Goal: Task Accomplishment & Management: Use online tool/utility

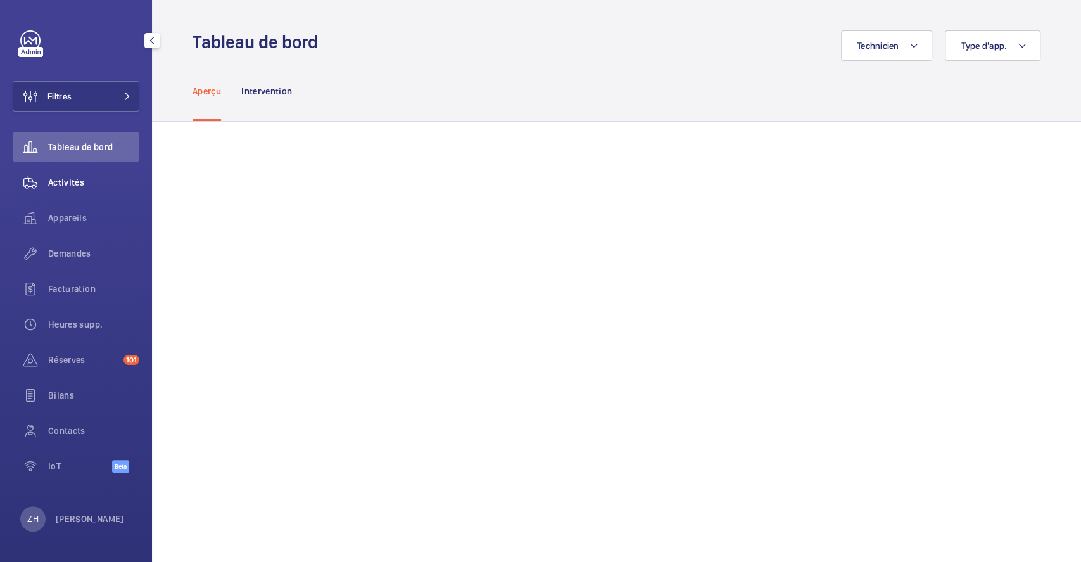
click at [92, 176] on span "Activités" at bounding box center [93, 182] width 91 height 13
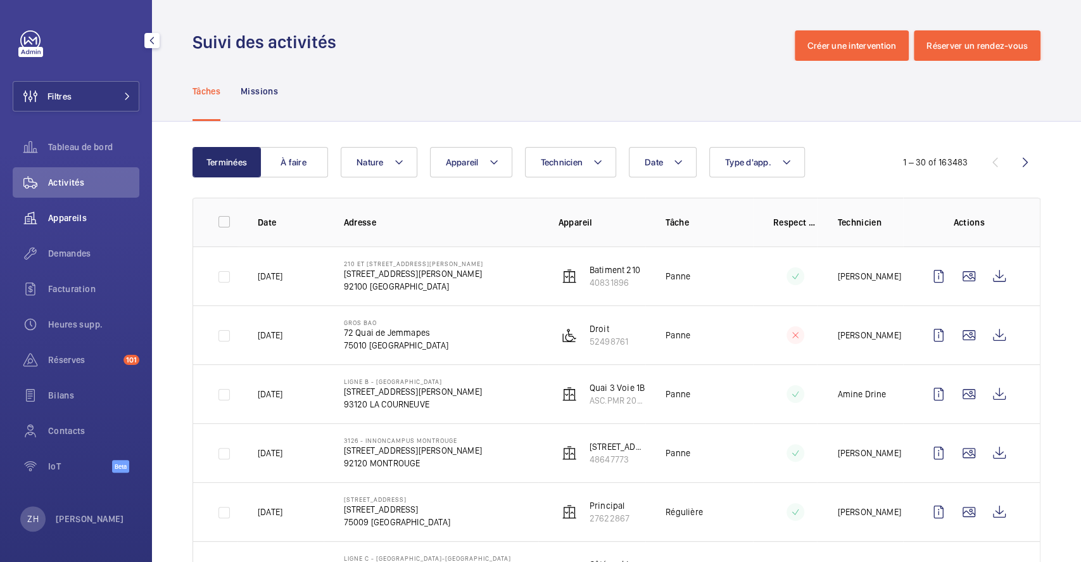
click at [80, 210] on div "Appareils" at bounding box center [76, 218] width 127 height 30
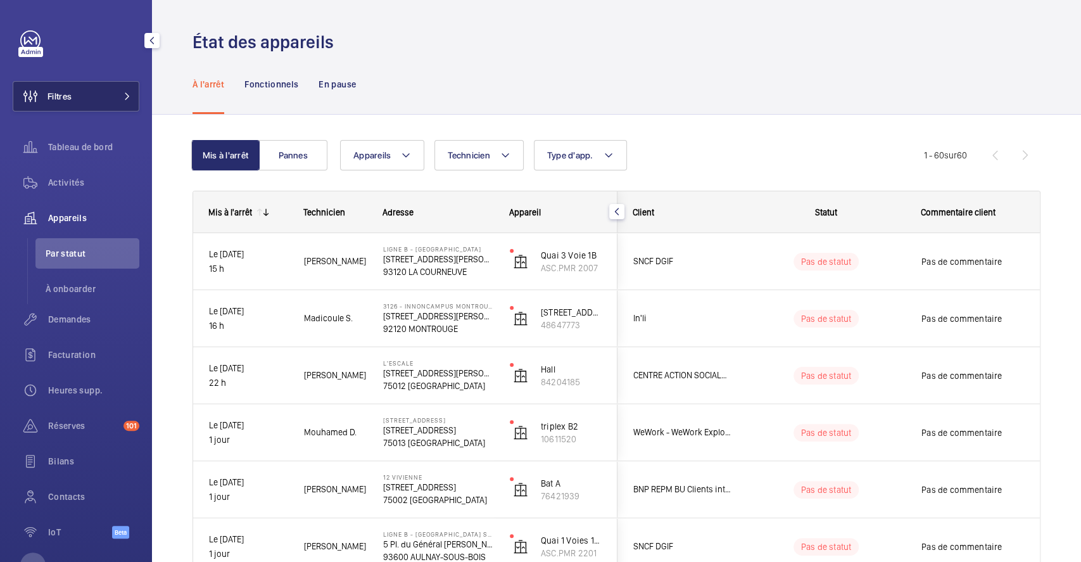
click at [110, 93] on button "Filtres" at bounding box center [76, 96] width 127 height 30
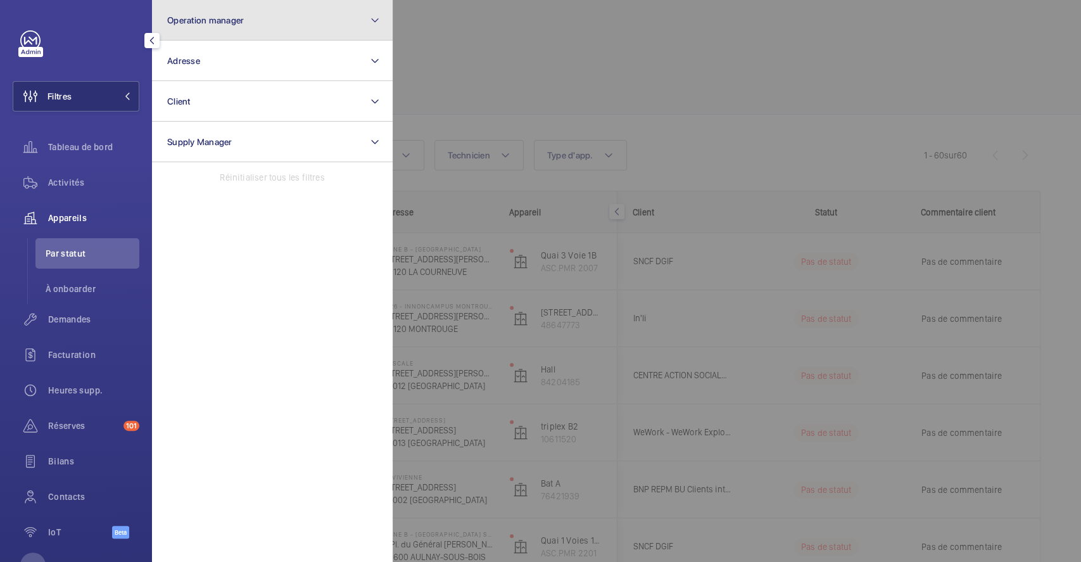
click at [308, 22] on button "Operation manager" at bounding box center [272, 20] width 241 height 41
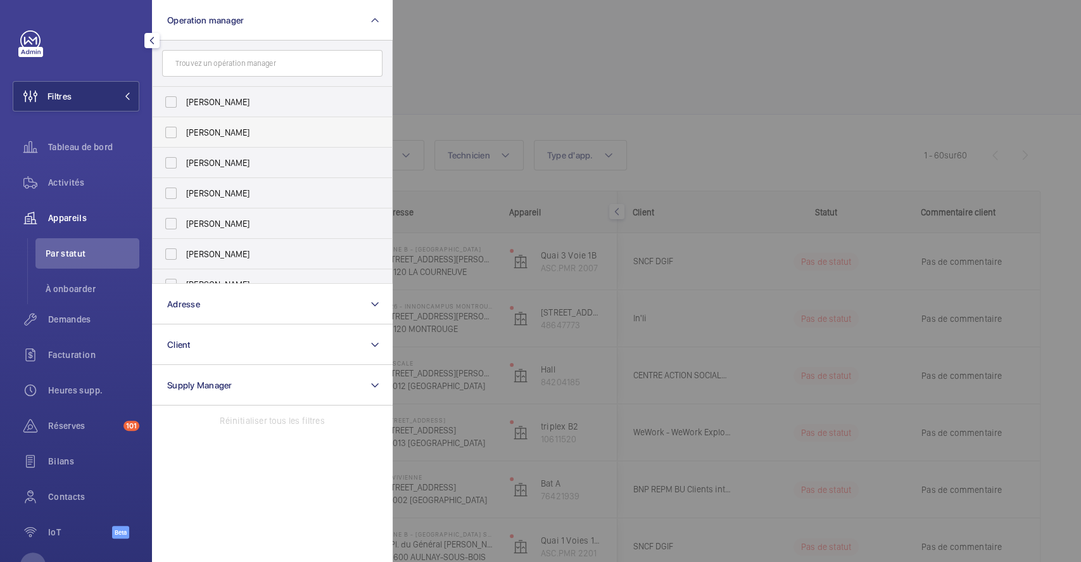
click at [168, 122] on label "[PERSON_NAME]" at bounding box center [263, 132] width 220 height 30
click at [168, 122] on input "[PERSON_NAME]" at bounding box center [170, 132] width 25 height 25
checkbox input "true"
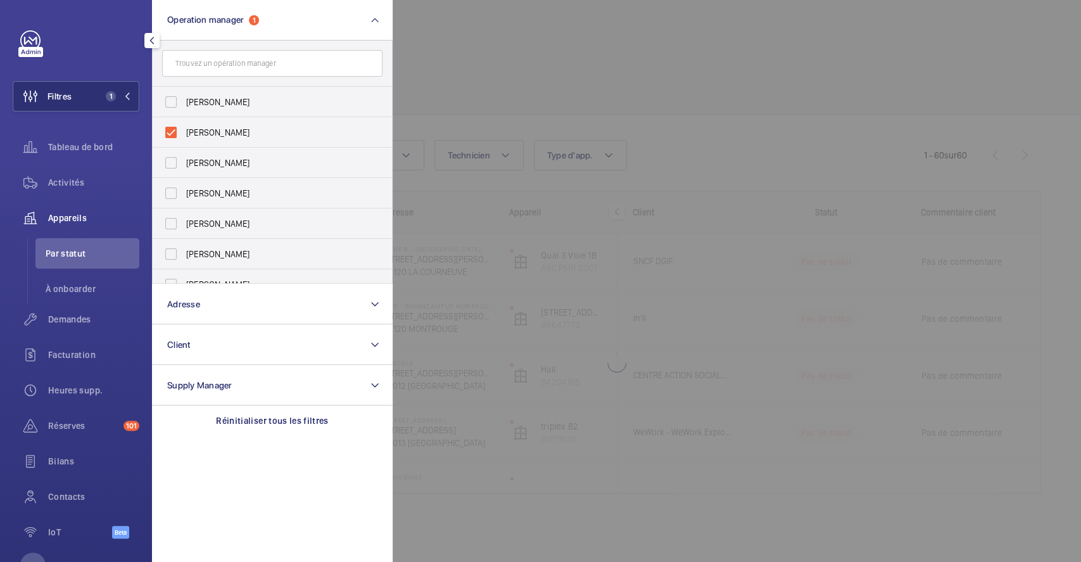
click at [486, 51] on div at bounding box center [933, 281] width 1081 height 562
click at [486, 51] on div "État des appareils" at bounding box center [617, 41] width 848 height 23
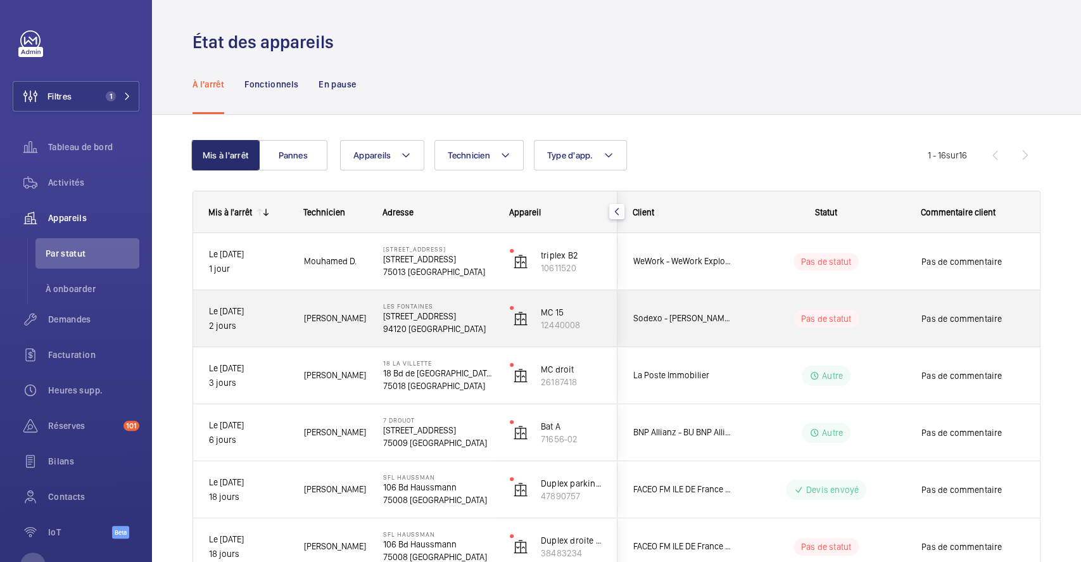
click at [892, 315] on wm-front-pills-cell "Pas de statut" at bounding box center [826, 319] width 158 height 18
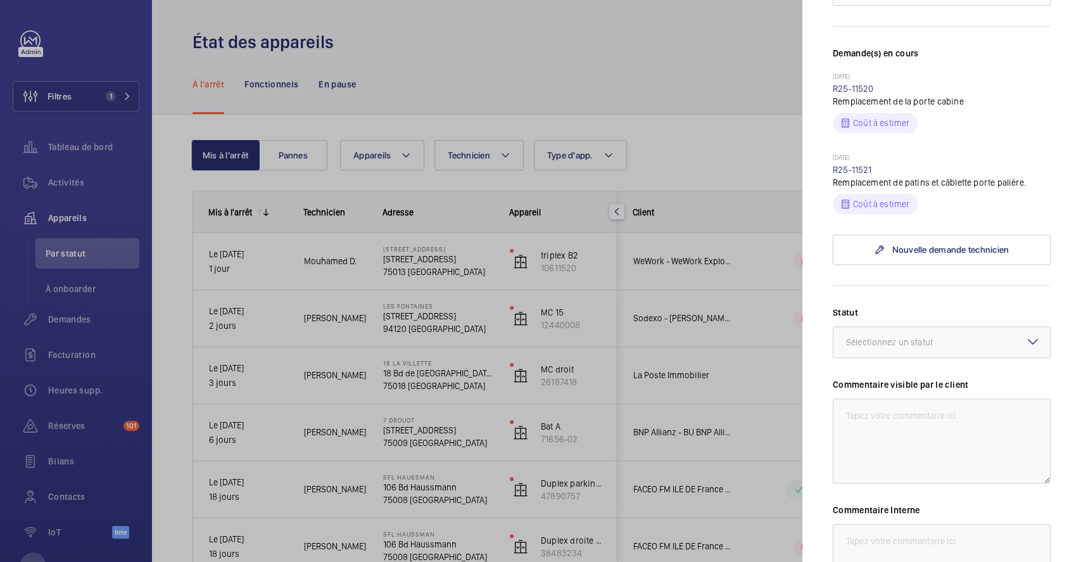
scroll to position [338, 0]
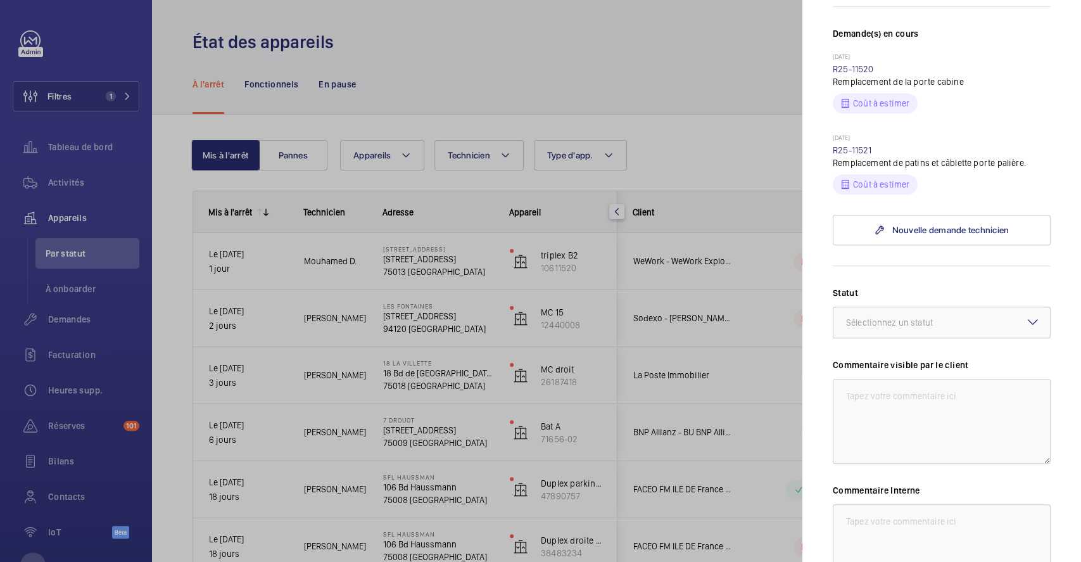
click at [1025, 329] on mat-icon at bounding box center [1032, 321] width 15 height 15
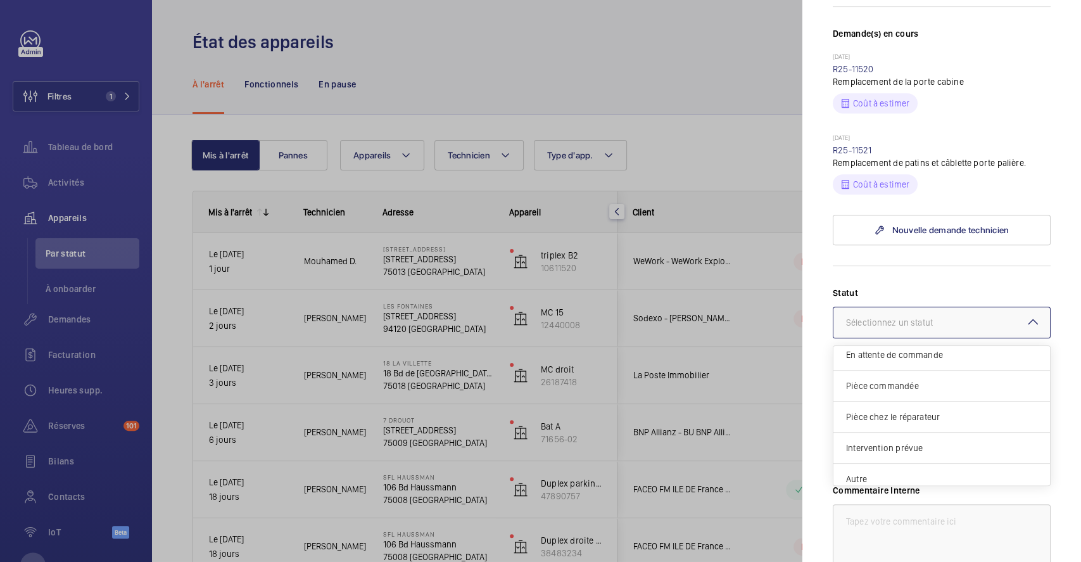
scroll to position [107, 0]
click at [937, 478] on span "Autre" at bounding box center [941, 471] width 191 height 13
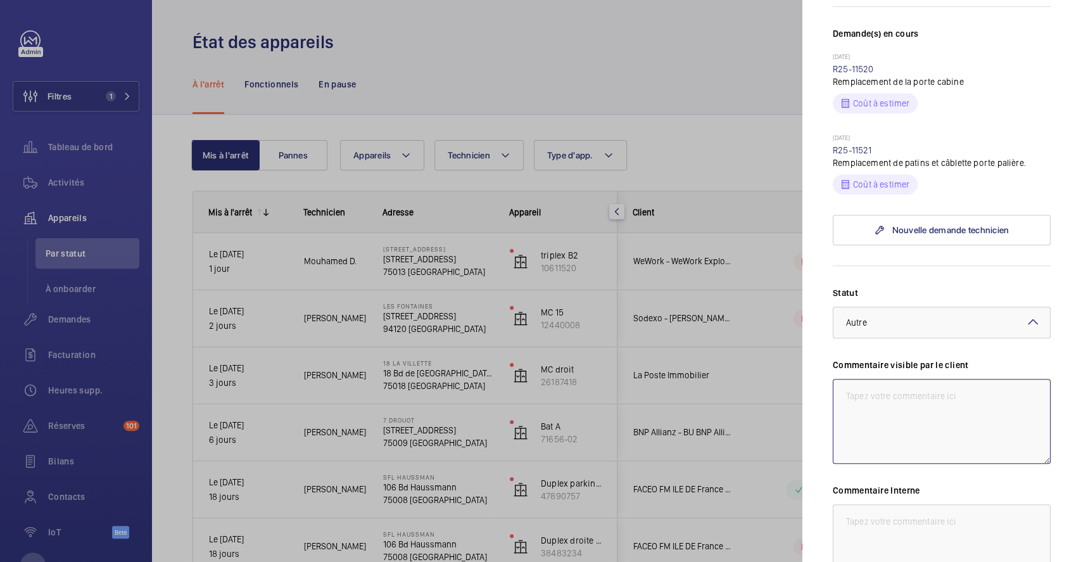
click at [911, 433] on textarea at bounding box center [942, 421] width 218 height 85
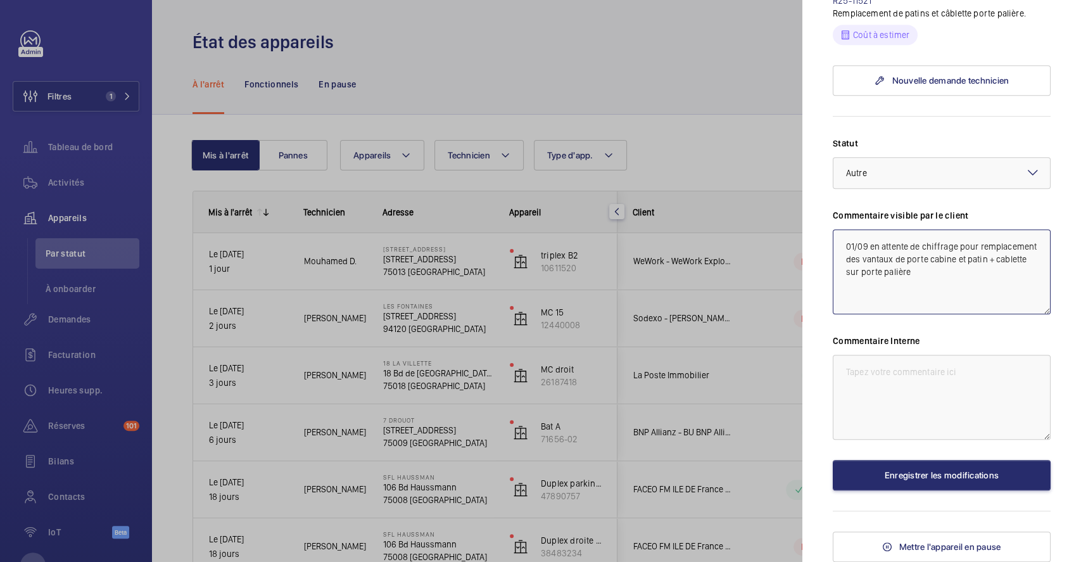
drag, startPoint x: 837, startPoint y: 244, endPoint x: 1000, endPoint y: 283, distance: 167.4
click at [1000, 283] on textarea "01/09 en attente de chiffrage pour remplacement des vantaux de porte cabine et …" at bounding box center [942, 271] width 218 height 85
type textarea "01/09 en attente de chiffrage pour remplacement des vantaux de porte cabine et …"
click at [910, 376] on textarea at bounding box center [942, 397] width 218 height 85
paste textarea "01/09 en attente de chiffrage pour remplacement des vantaux de porte cabine et …"
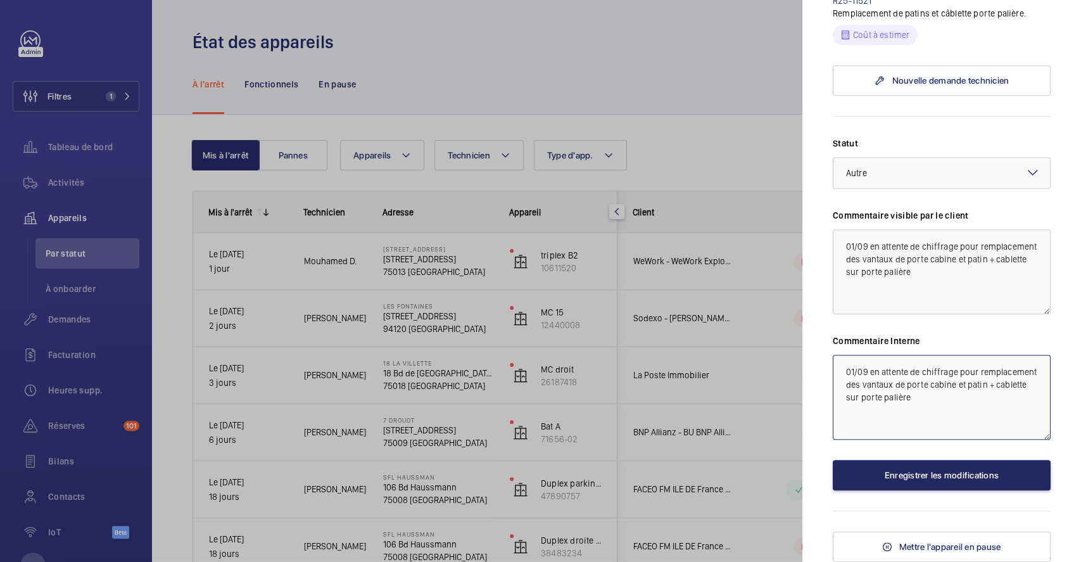
type textarea "01/09 en attente de chiffrage pour remplacement des vantaux de porte cabine et …"
click at [916, 478] on button "Enregistrer les modifications" at bounding box center [942, 475] width 218 height 30
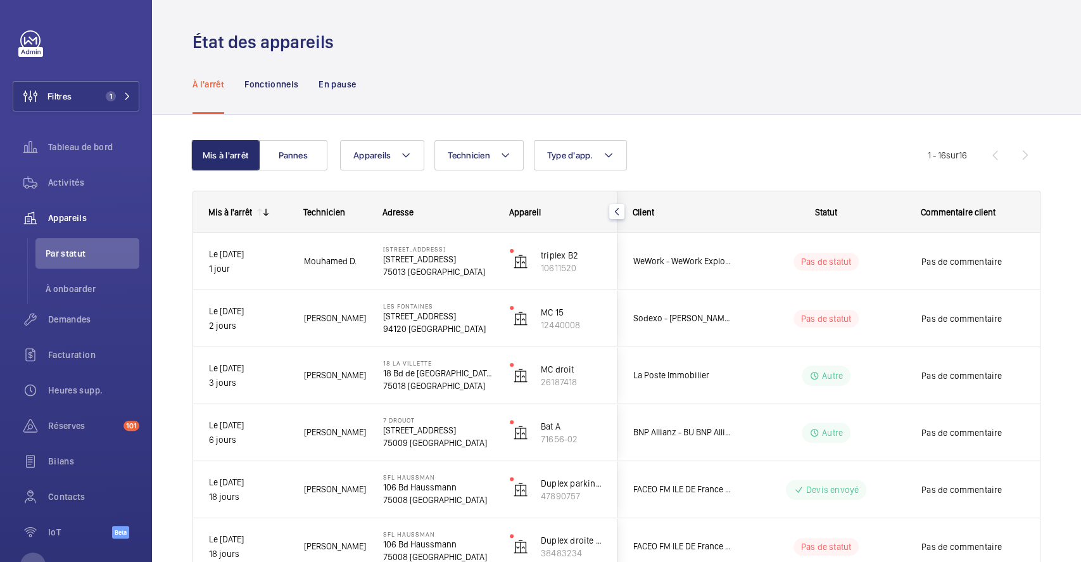
scroll to position [0, 0]
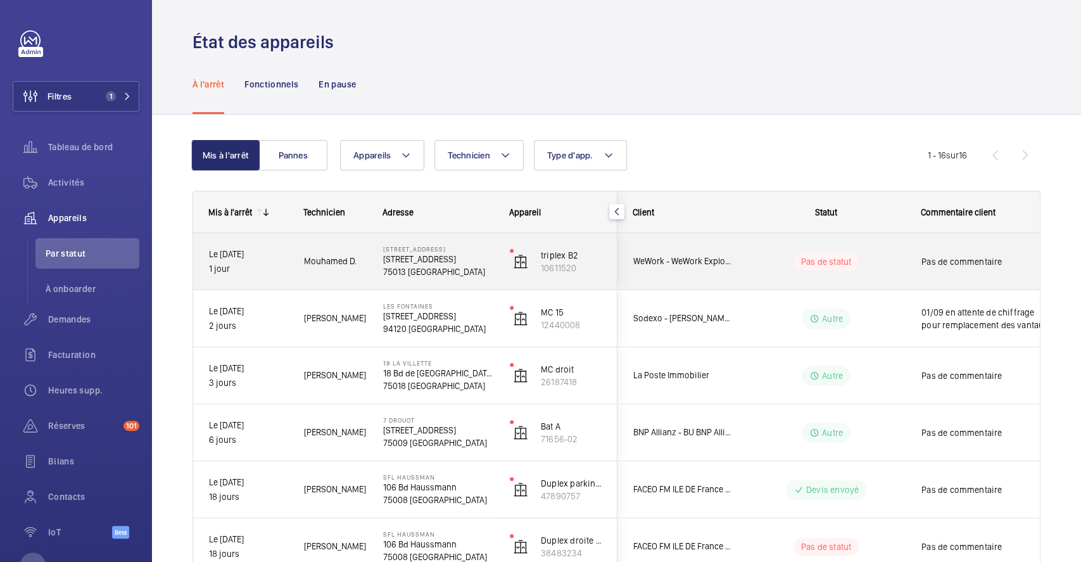
click at [778, 251] on div "Pas de statut" at bounding box center [818, 261] width 173 height 43
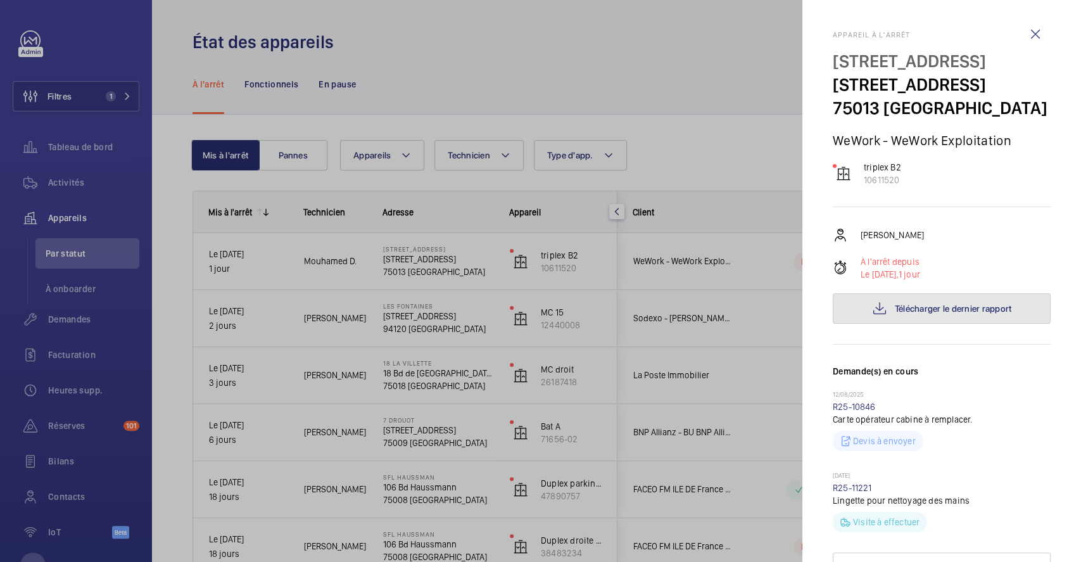
click at [939, 313] on span "Télécharger le dernier rapport" at bounding box center [953, 308] width 117 height 10
click at [1025, 34] on wm-front-icon-button at bounding box center [1035, 34] width 30 height 30
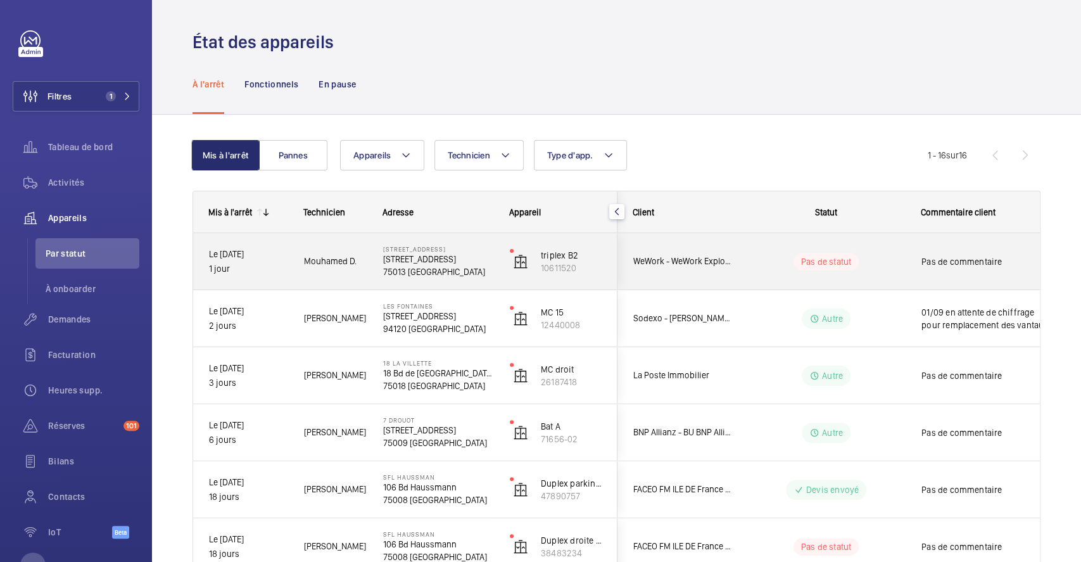
click at [770, 261] on wm-front-pills-cell "Pas de statut" at bounding box center [826, 262] width 158 height 18
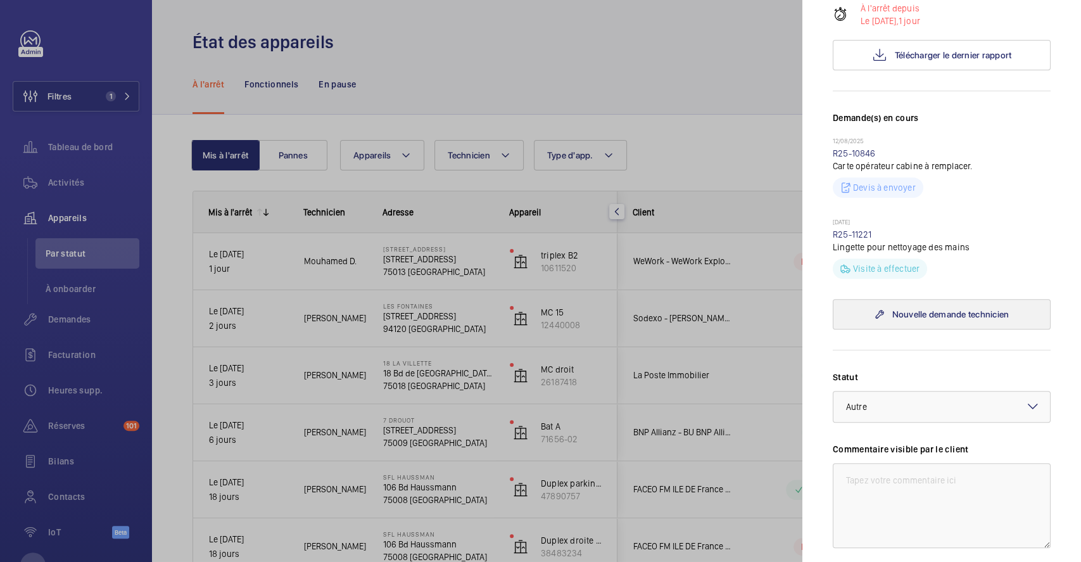
scroll to position [338, 0]
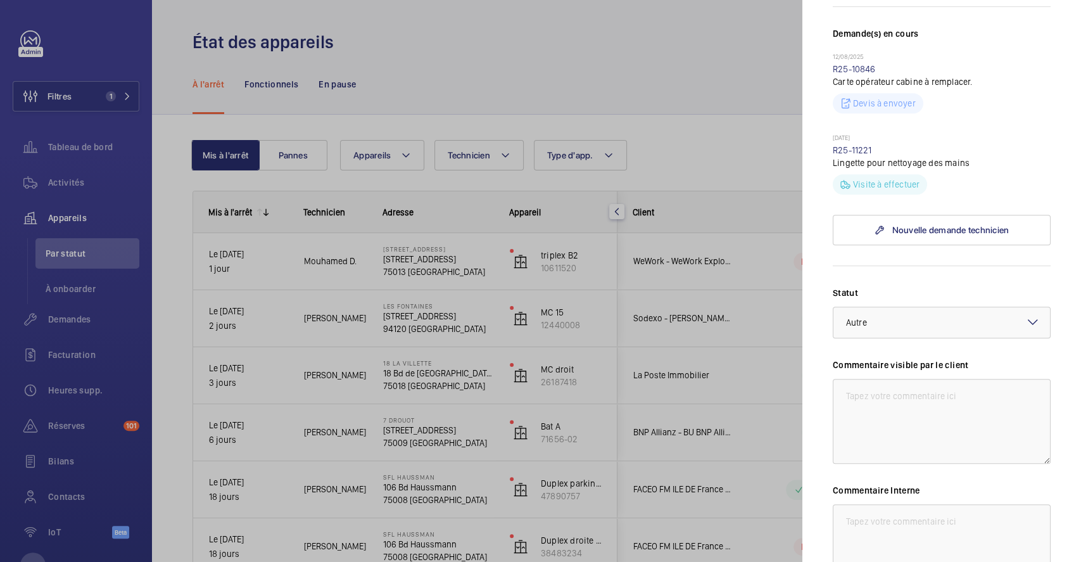
click at [85, 96] on div at bounding box center [540, 281] width 1081 height 562
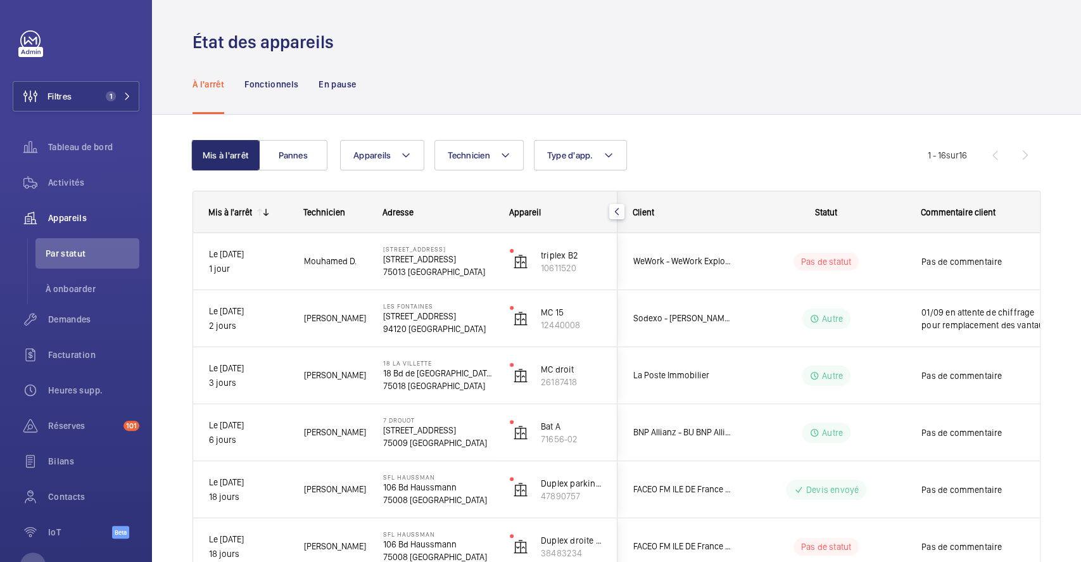
scroll to position [0, 0]
click at [88, 94] on button "Filtres 1" at bounding box center [76, 96] width 127 height 30
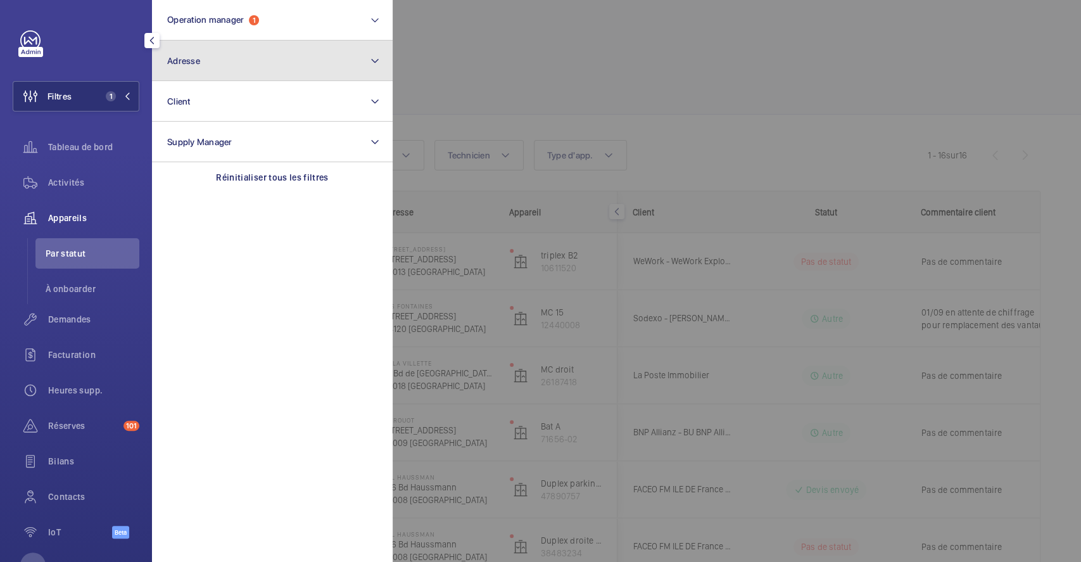
click at [218, 70] on button "Adresse" at bounding box center [272, 61] width 241 height 41
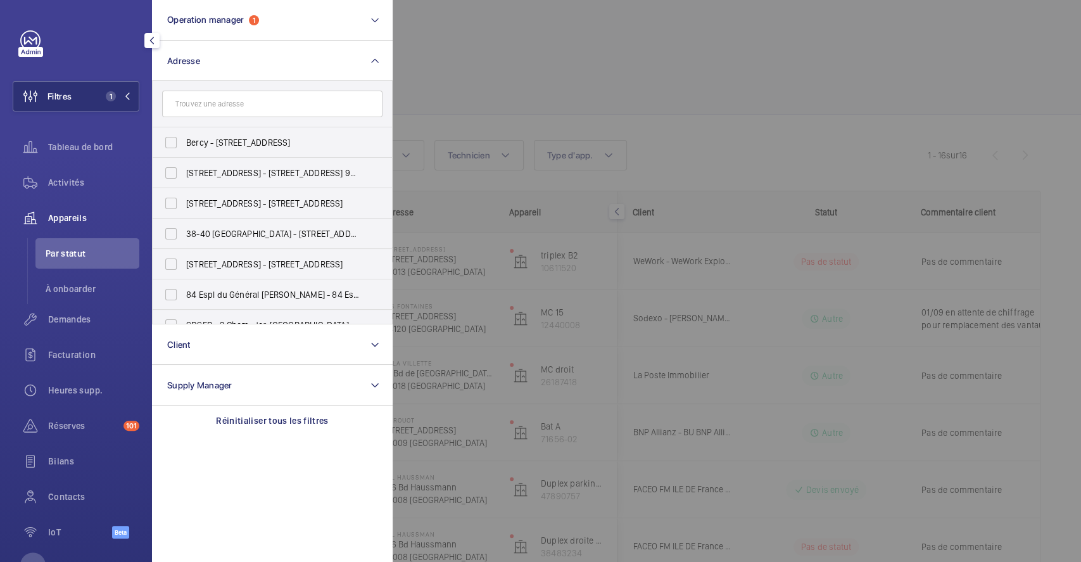
click at [218, 99] on input "text" at bounding box center [272, 104] width 220 height 27
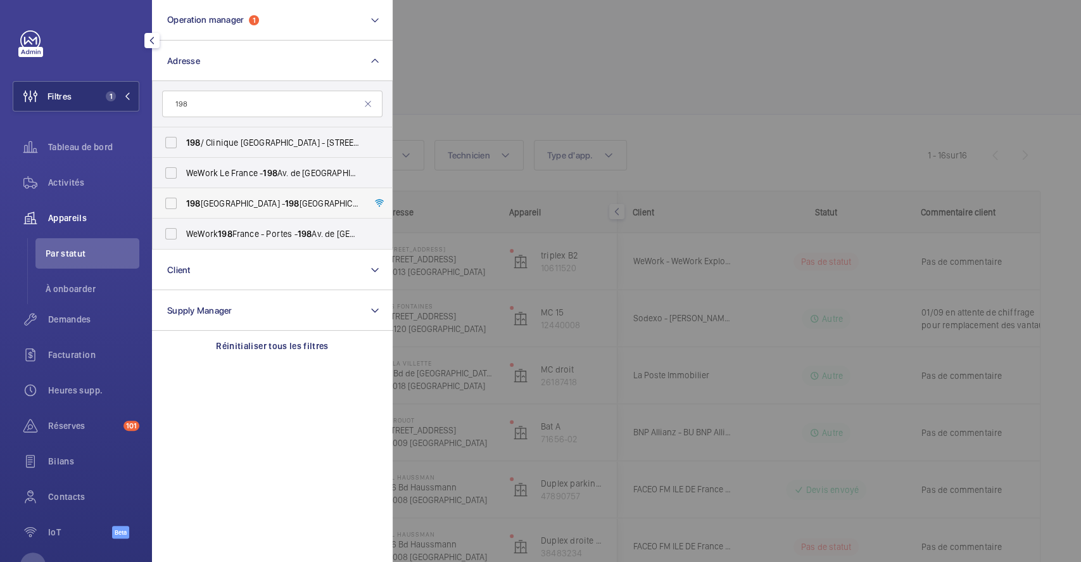
type input "198"
click at [173, 202] on label "[STREET_ADDRESS] - [STREET_ADDRESS]" at bounding box center [263, 203] width 220 height 30
click at [173, 202] on input "[STREET_ADDRESS] - [STREET_ADDRESS]" at bounding box center [170, 203] width 25 height 25
checkbox input "true"
click at [778, 85] on div at bounding box center [933, 281] width 1081 height 562
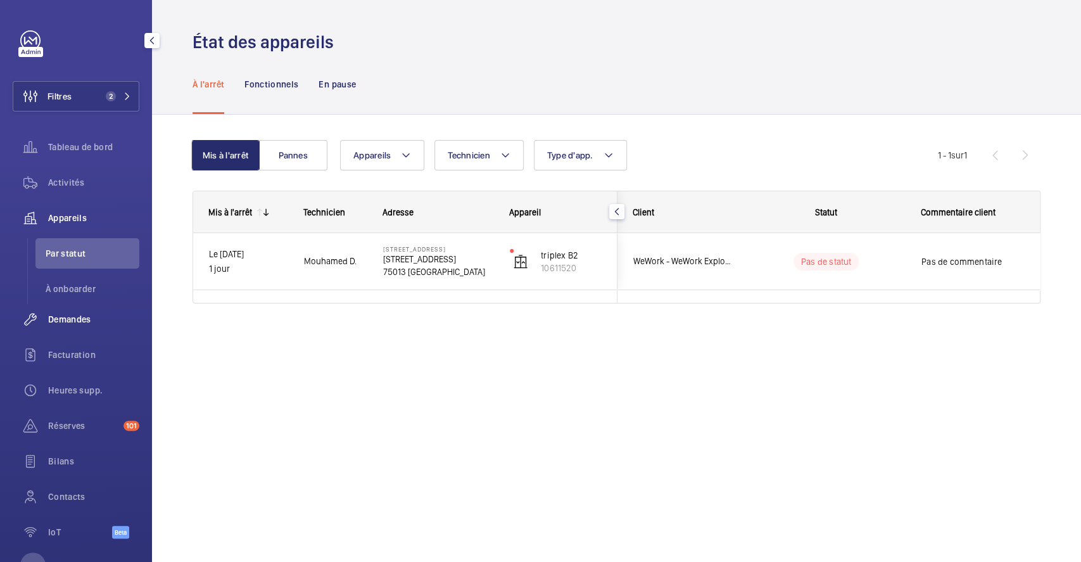
click at [82, 316] on span "Demandes" at bounding box center [93, 319] width 91 height 13
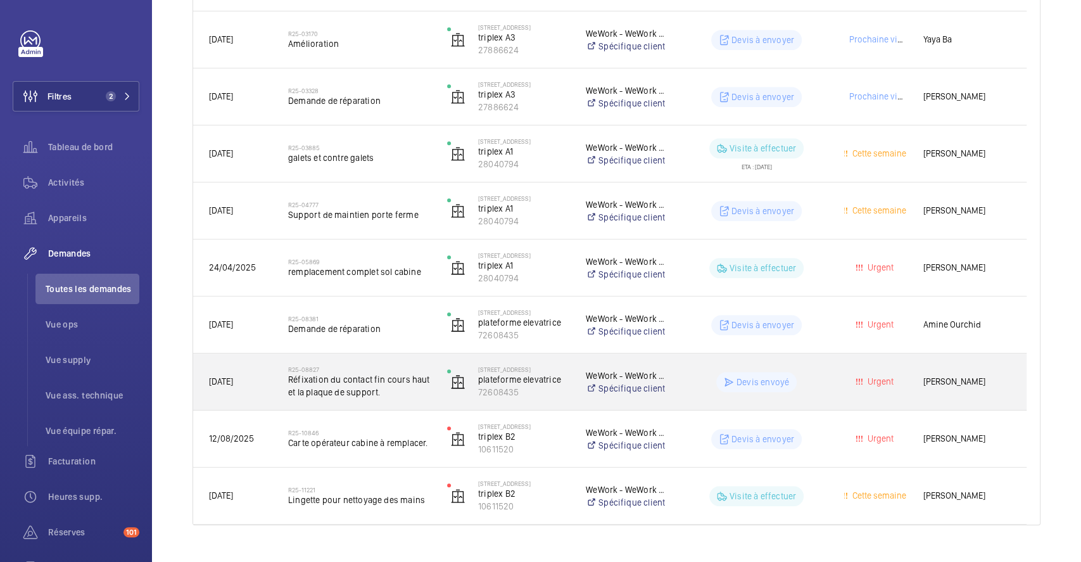
scroll to position [490, 0]
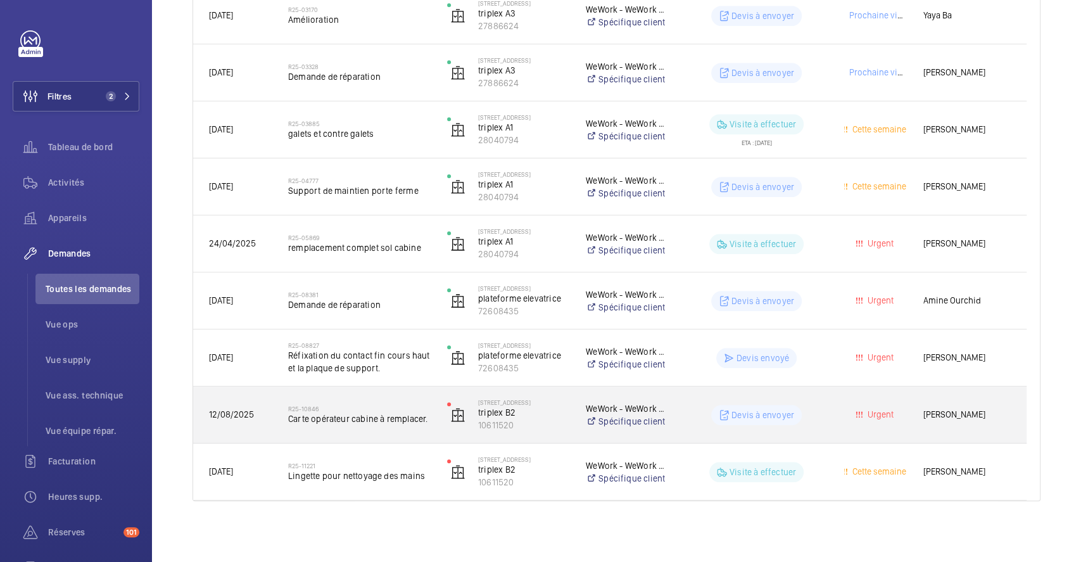
click at [703, 403] on div "Devis à envoyer" at bounding box center [749, 415] width 158 height 46
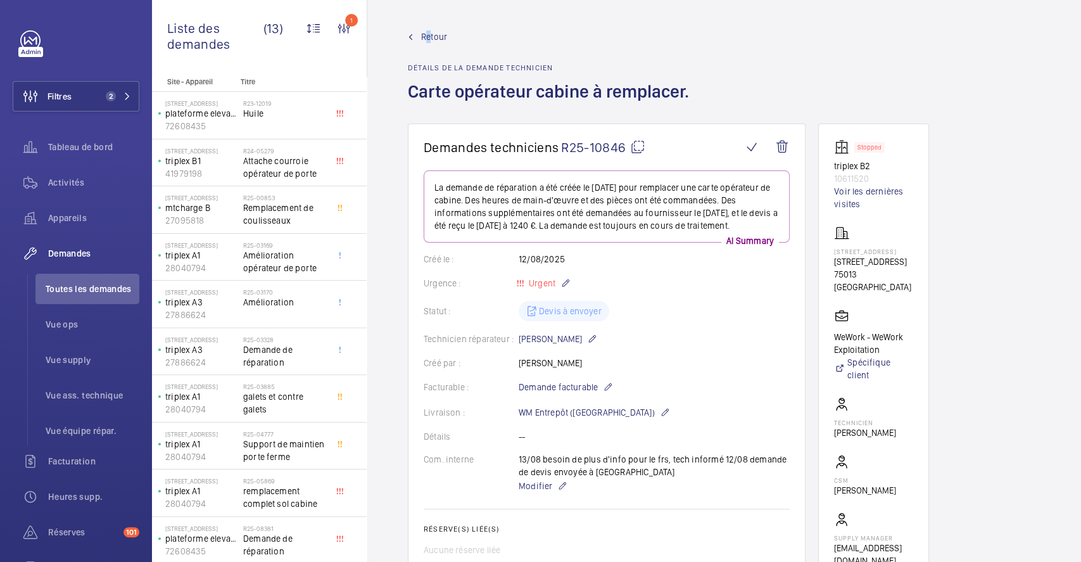
click at [429, 33] on span "Retour" at bounding box center [434, 36] width 26 height 13
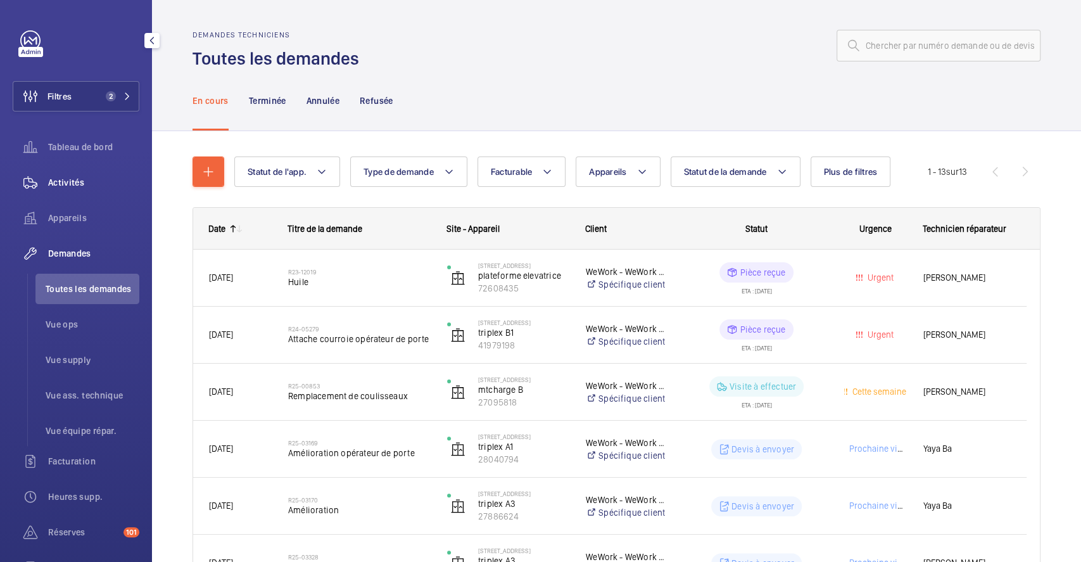
click at [83, 179] on span "Activités" at bounding box center [93, 182] width 91 height 13
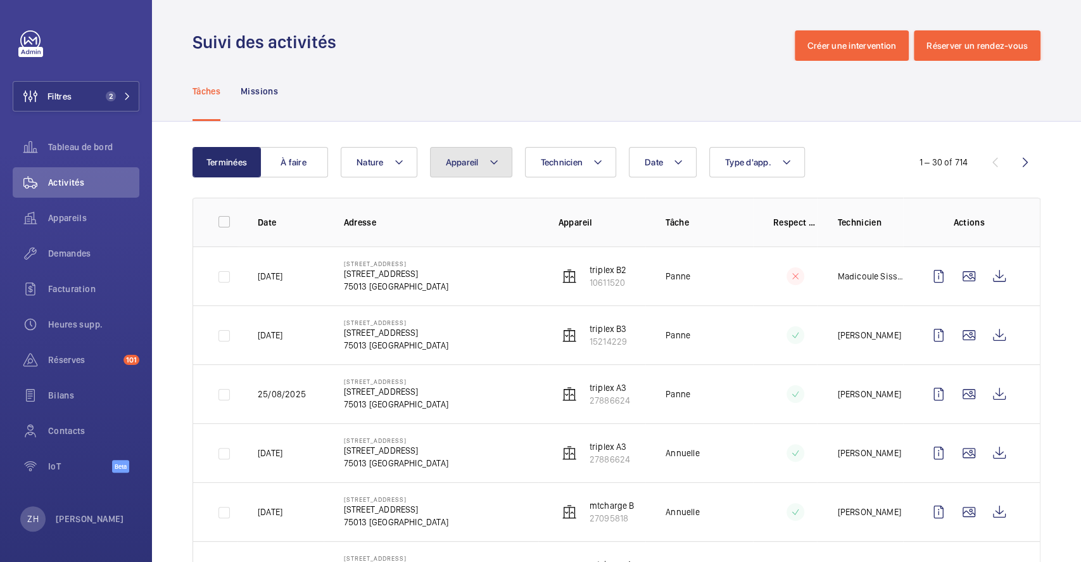
click at [493, 168] on mat-icon at bounding box center [494, 162] width 10 height 15
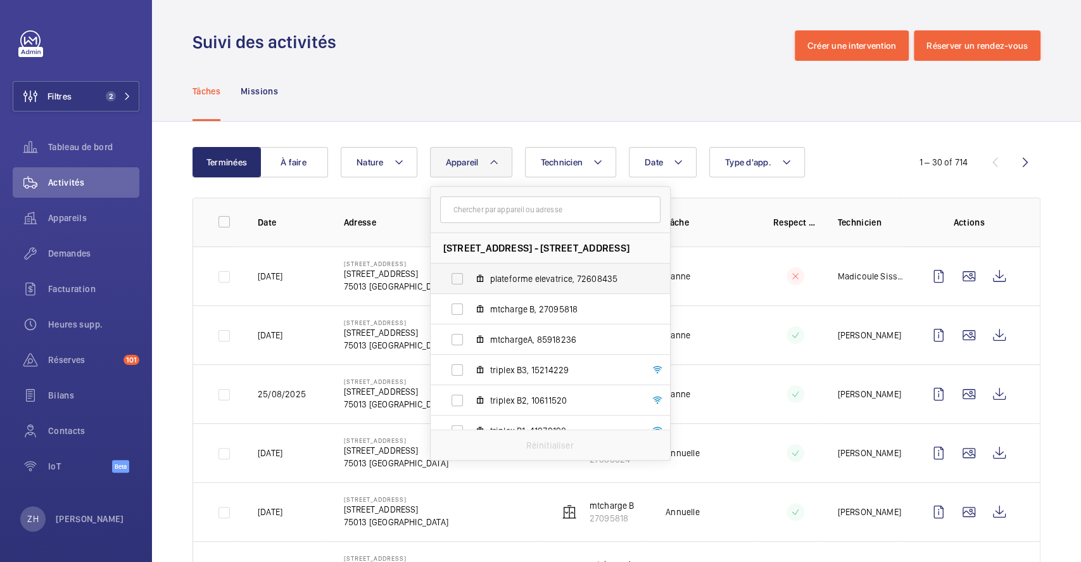
drag, startPoint x: 459, startPoint y: 401, endPoint x: 463, endPoint y: 287, distance: 114.1
click at [458, 401] on label "triplex B2, 10611520" at bounding box center [540, 400] width 219 height 30
click at [458, 401] on input "triplex B2, 10611520" at bounding box center [457, 400] width 25 height 25
checkbox input "true"
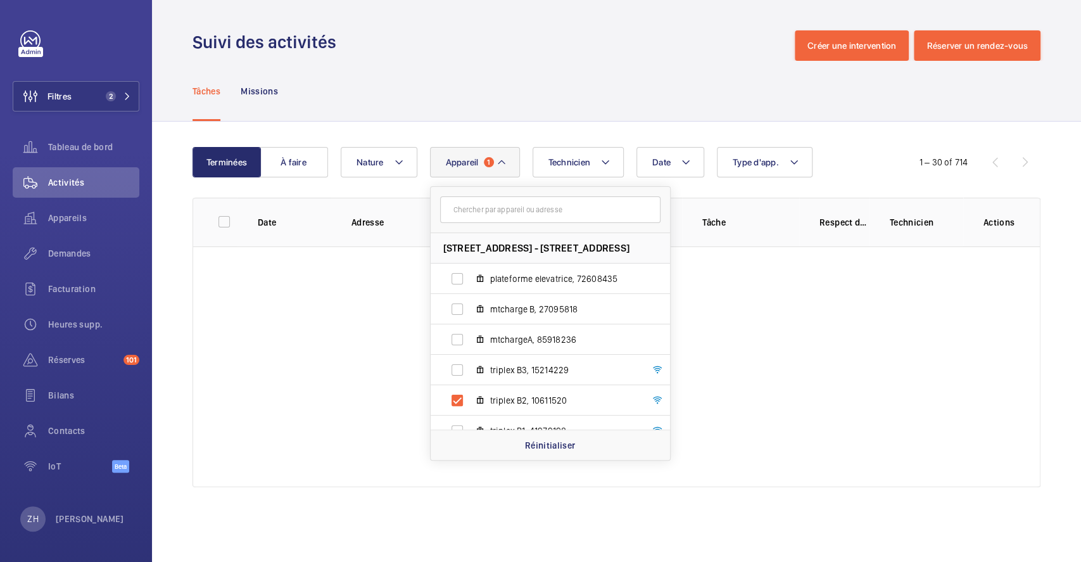
drag, startPoint x: 502, startPoint y: 58, endPoint x: 508, endPoint y: 63, distance: 7.7
click at [502, 58] on div "Suivi des activités Créer une intervention Réserver un rendez-vous" at bounding box center [617, 45] width 848 height 30
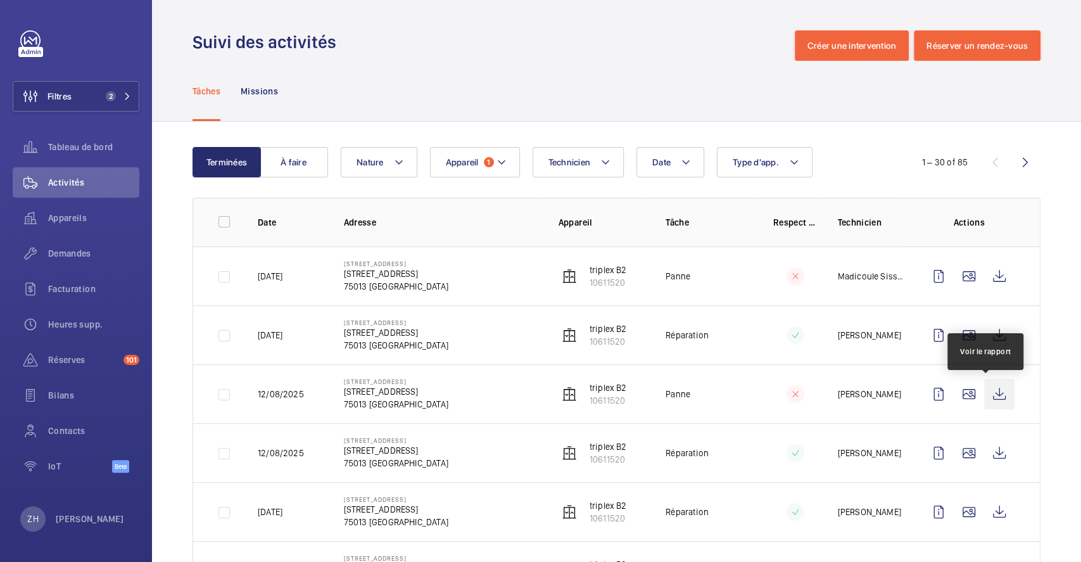
click at [988, 391] on wm-front-icon-button at bounding box center [999, 394] width 30 height 30
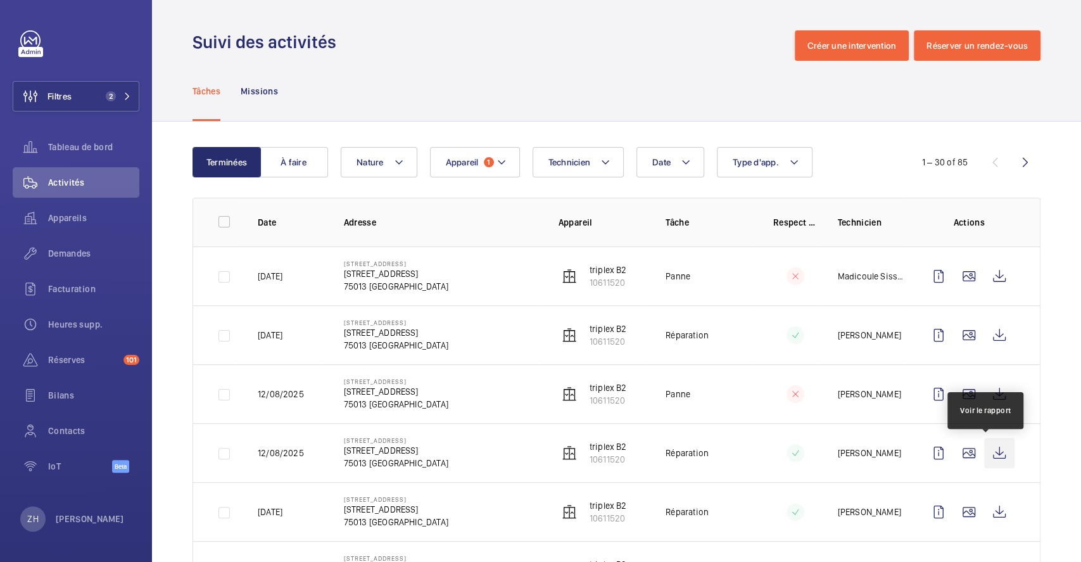
click at [994, 456] on wm-front-icon-button at bounding box center [999, 453] width 30 height 30
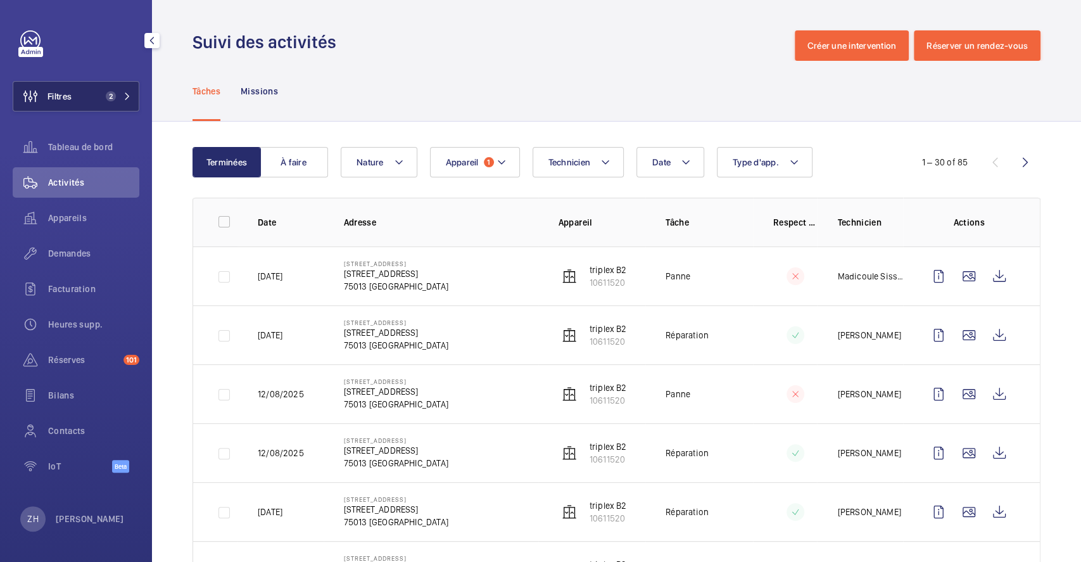
click at [72, 99] on button "Filtres 2" at bounding box center [76, 96] width 127 height 30
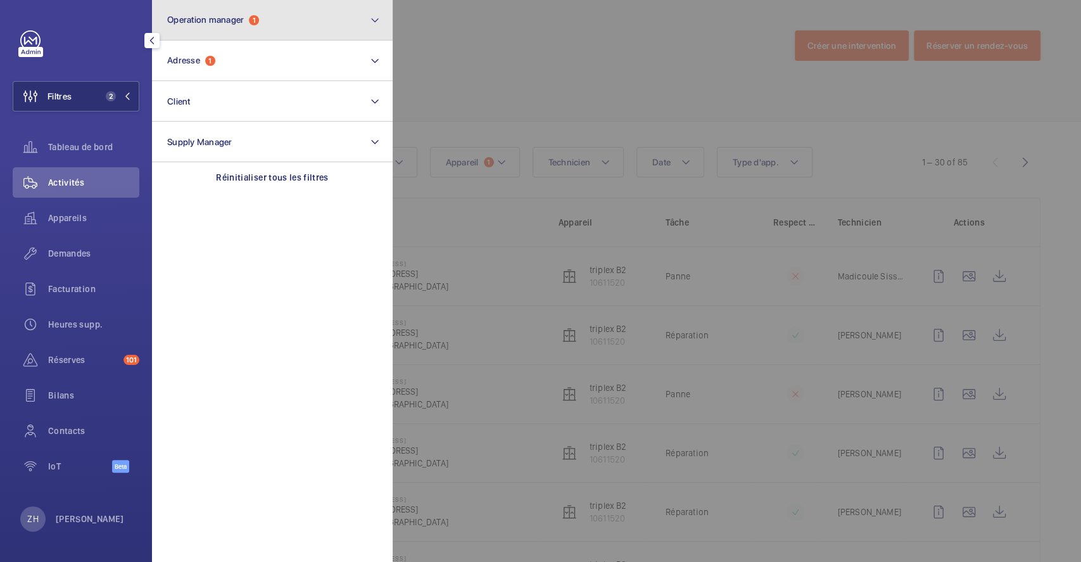
click at [379, 27] on mat-icon at bounding box center [375, 20] width 10 height 15
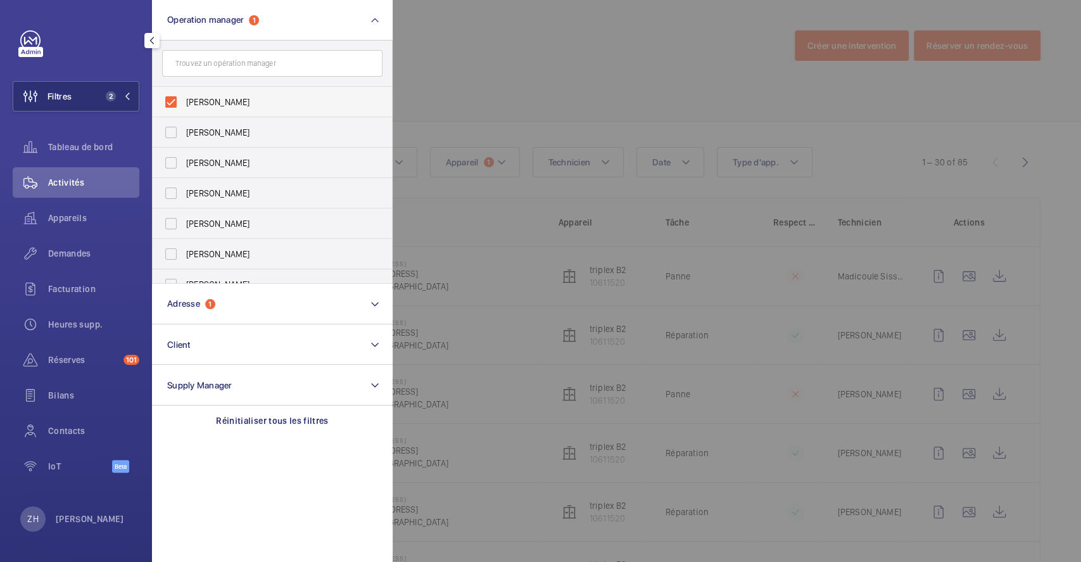
drag, startPoint x: 177, startPoint y: 100, endPoint x: 352, endPoint y: 94, distance: 175.5
click at [176, 100] on label "[PERSON_NAME]" at bounding box center [263, 102] width 220 height 30
click at [176, 100] on input "[PERSON_NAME]" at bounding box center [170, 101] width 25 height 25
checkbox input "false"
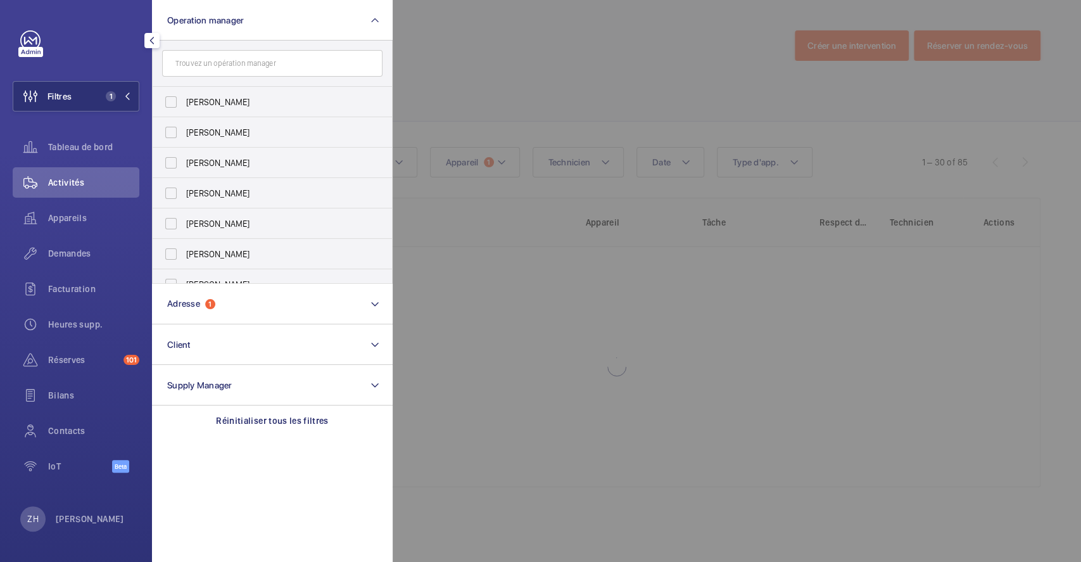
click at [478, 79] on div at bounding box center [933, 281] width 1081 height 562
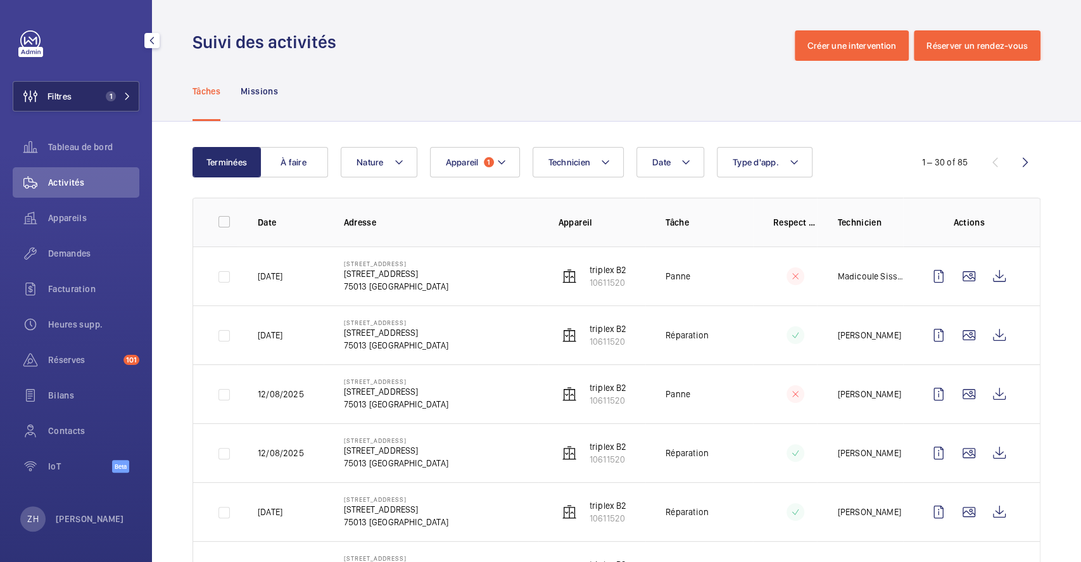
click at [87, 98] on button "Filtres 1" at bounding box center [76, 96] width 127 height 30
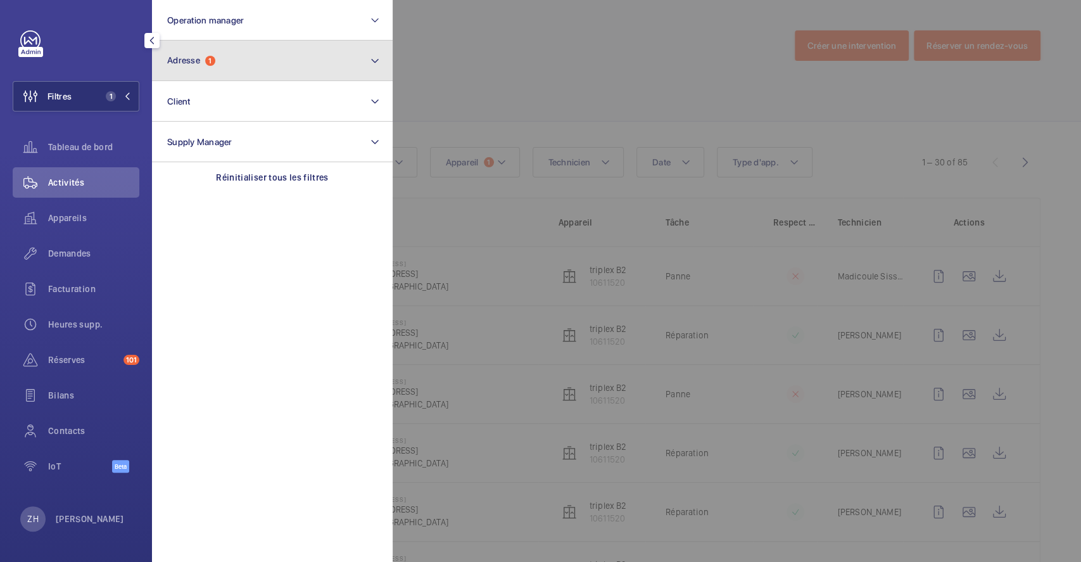
click at [370, 63] on mat-icon at bounding box center [375, 60] width 10 height 15
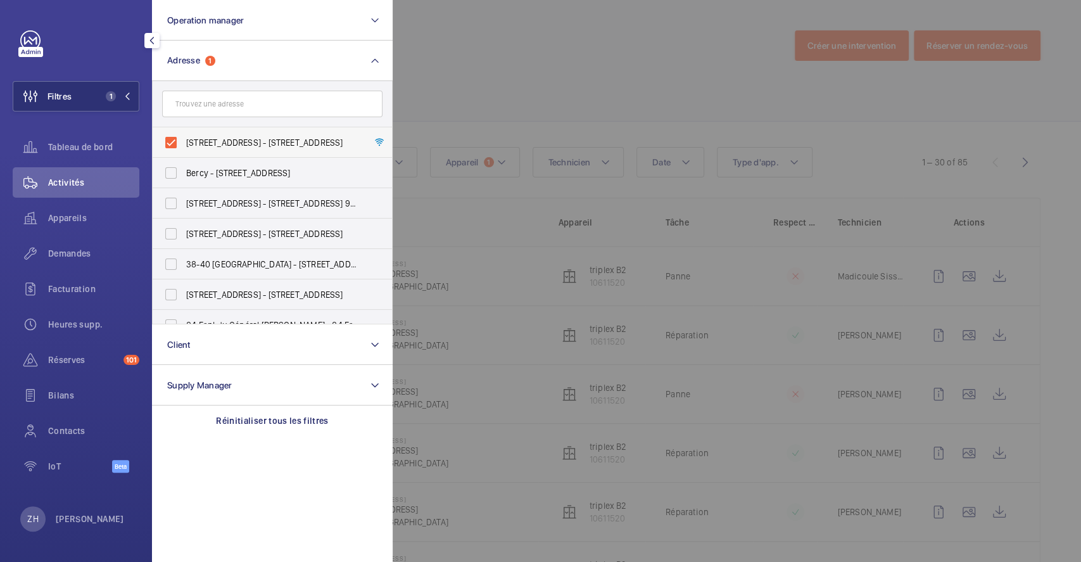
click at [173, 142] on label "[STREET_ADDRESS] - [STREET_ADDRESS]" at bounding box center [263, 142] width 220 height 30
click at [173, 142] on input "[STREET_ADDRESS] - [STREET_ADDRESS]" at bounding box center [170, 142] width 25 height 25
checkbox input "false"
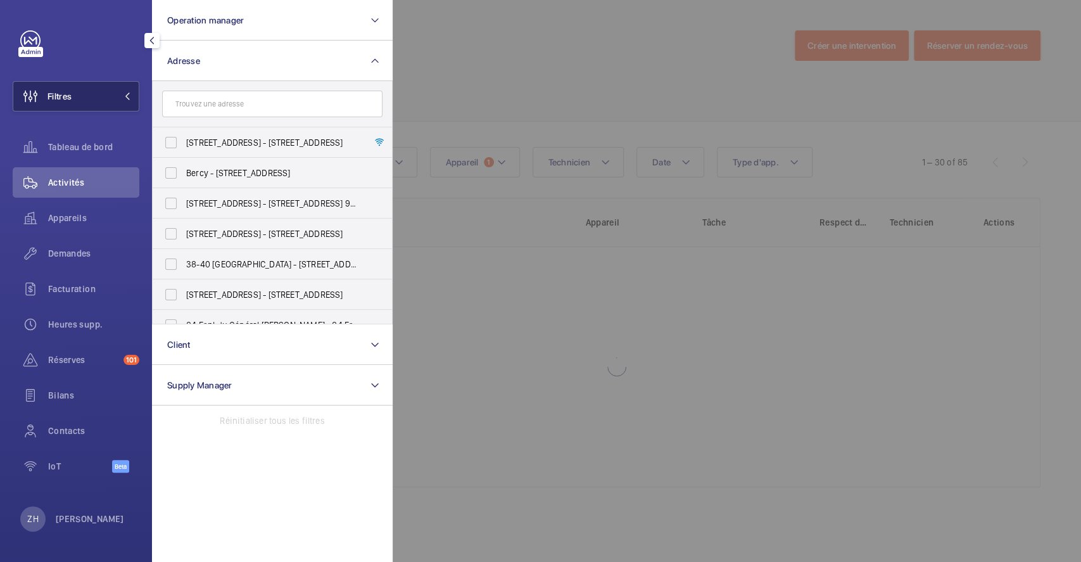
click at [101, 94] on button "Filtres" at bounding box center [76, 96] width 127 height 30
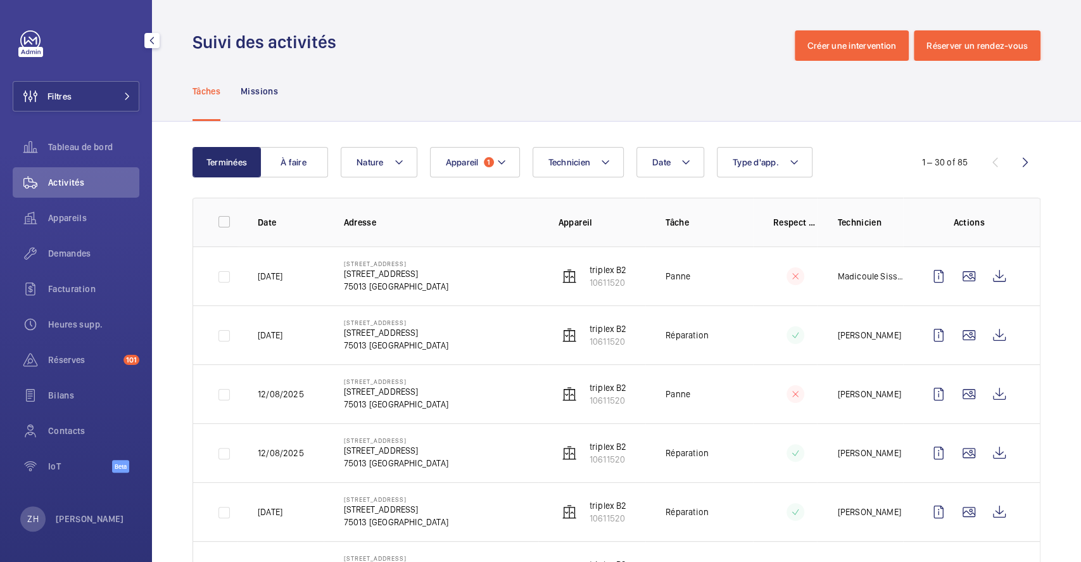
drag, startPoint x: 99, startPoint y: 96, endPoint x: 143, endPoint y: 103, distance: 44.9
click at [99, 97] on button "Filtres" at bounding box center [76, 96] width 127 height 30
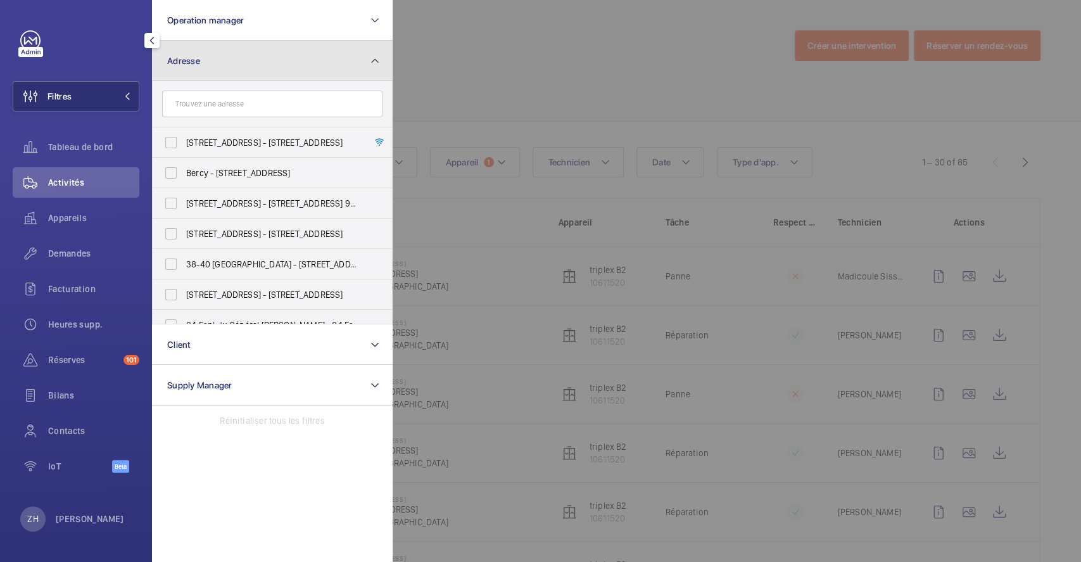
click at [286, 58] on button "Adresse" at bounding box center [272, 61] width 241 height 41
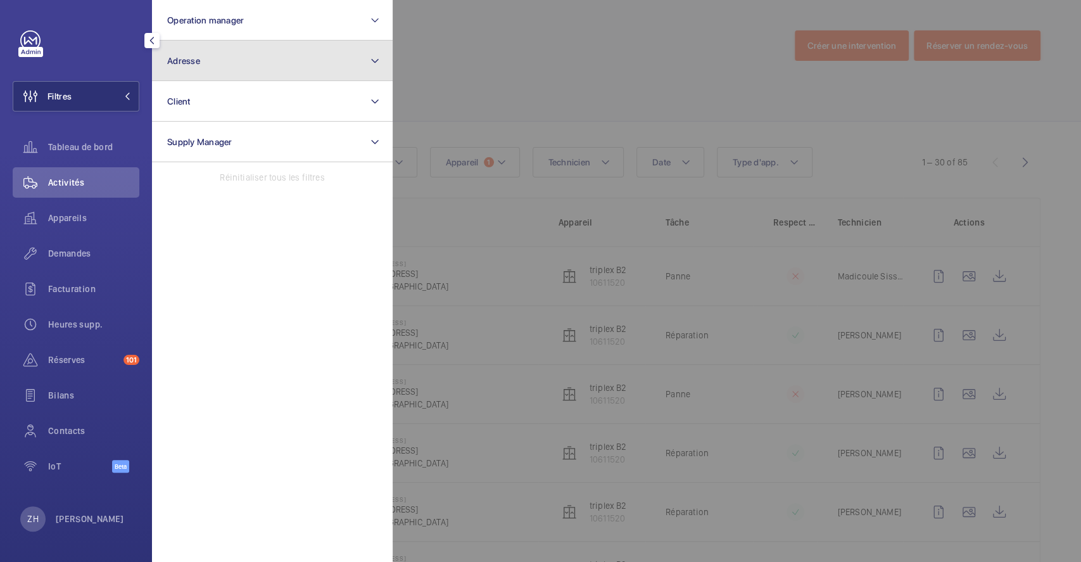
drag, startPoint x: 374, startPoint y: 54, endPoint x: 368, endPoint y: 58, distance: 6.9
click at [374, 54] on mat-icon at bounding box center [375, 60] width 10 height 15
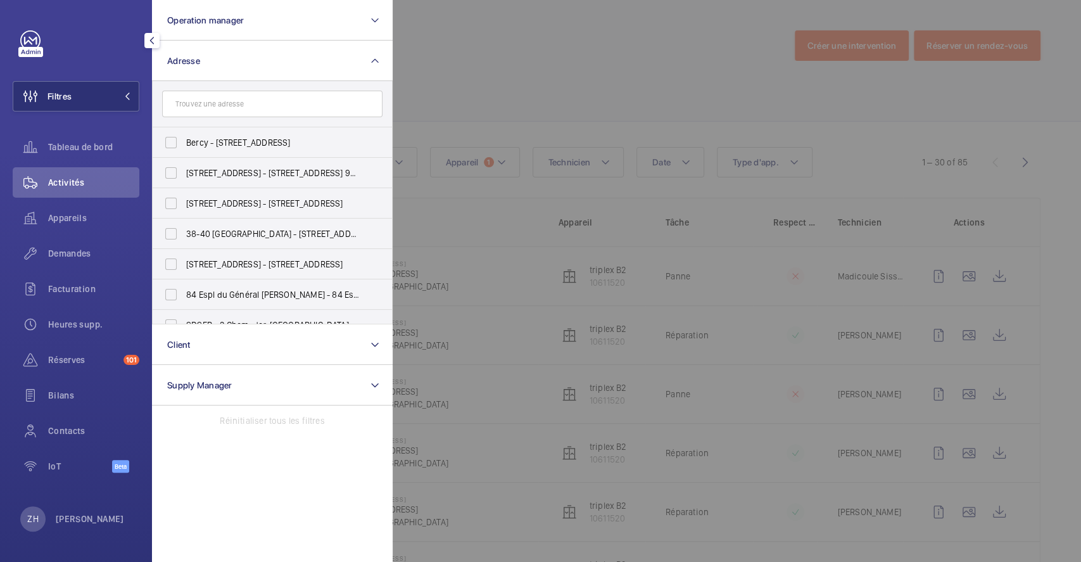
click at [279, 109] on input "text" at bounding box center [272, 104] width 220 height 27
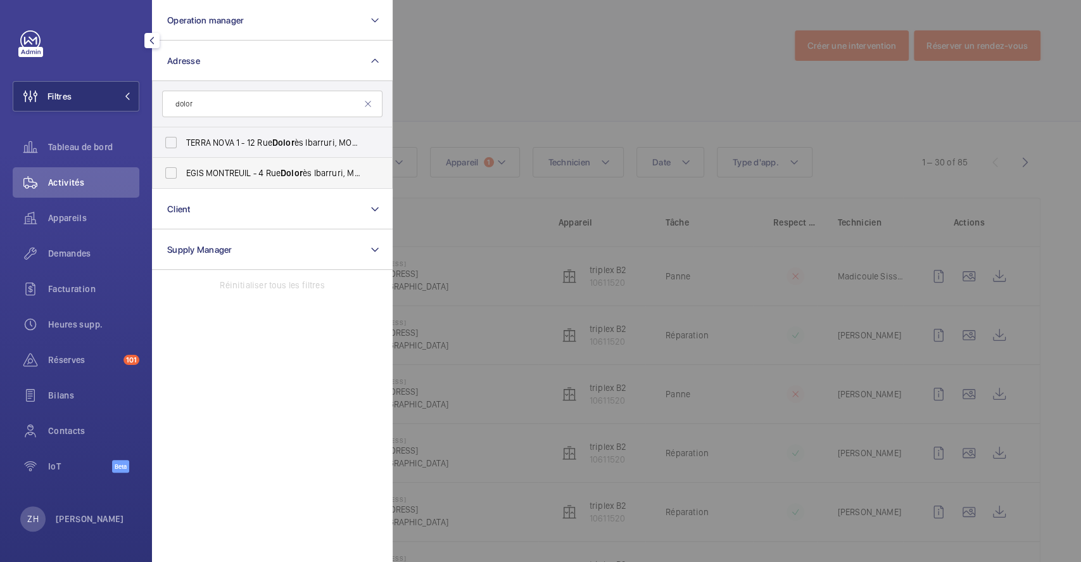
type input "dolor"
click at [172, 177] on label "EGIS MONTREUIL - [STREET_ADDRESS]" at bounding box center [263, 173] width 220 height 30
click at [172, 177] on input "EGIS MONTREUIL - [STREET_ADDRESS]" at bounding box center [170, 172] width 25 height 25
checkbox input "true"
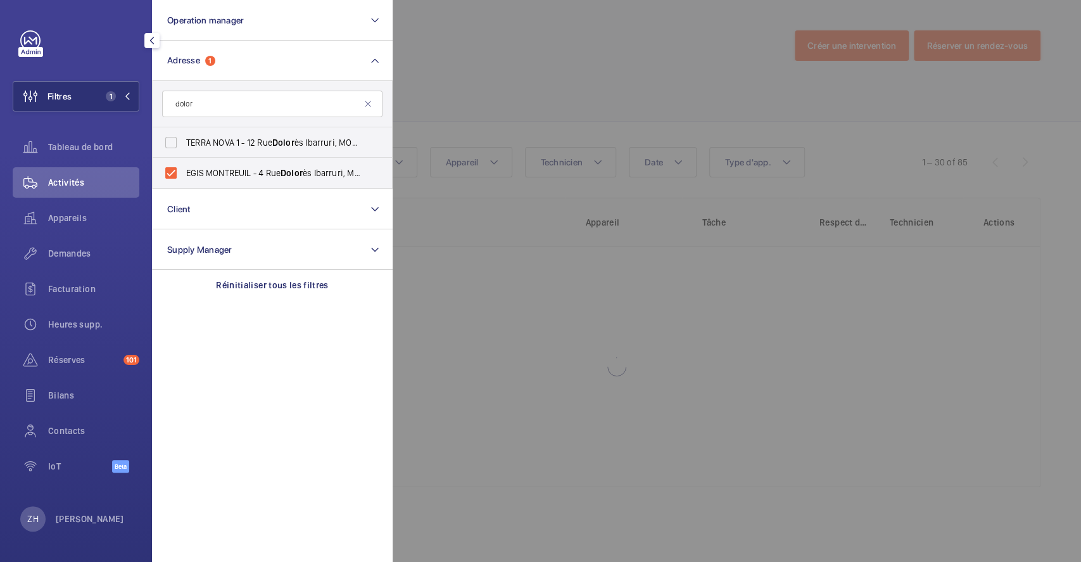
click at [461, 89] on div at bounding box center [933, 281] width 1081 height 562
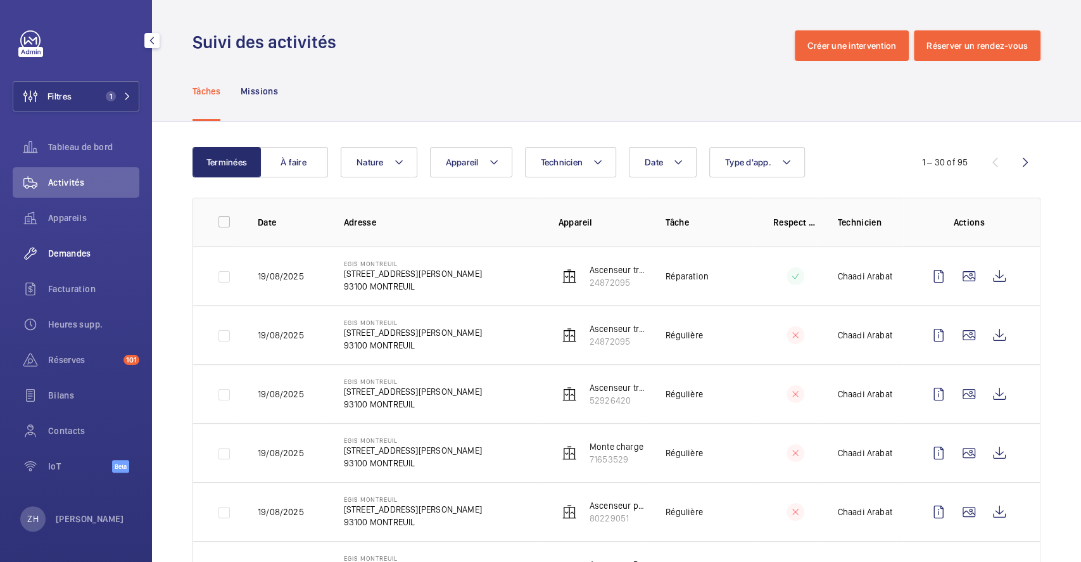
click at [85, 250] on span "Demandes" at bounding box center [93, 253] width 91 height 13
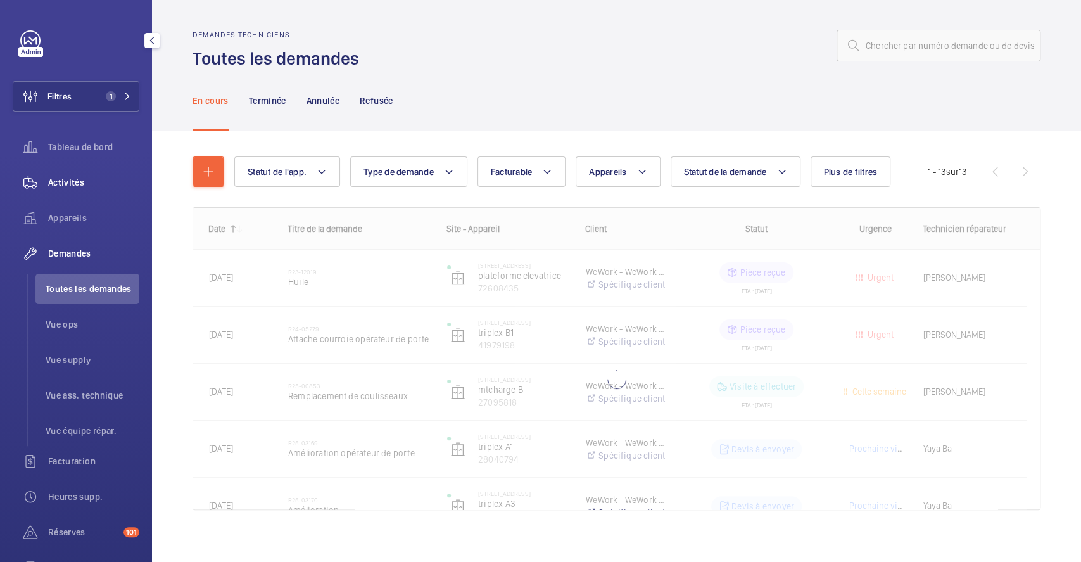
click at [86, 186] on span "Activités" at bounding box center [93, 182] width 91 height 13
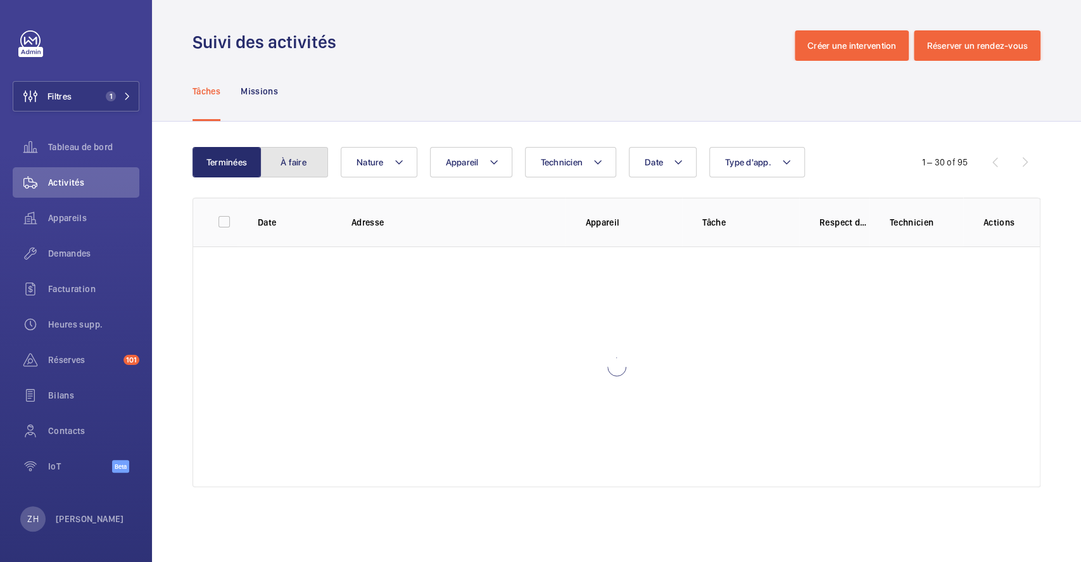
click at [294, 163] on button "À faire" at bounding box center [294, 162] width 68 height 30
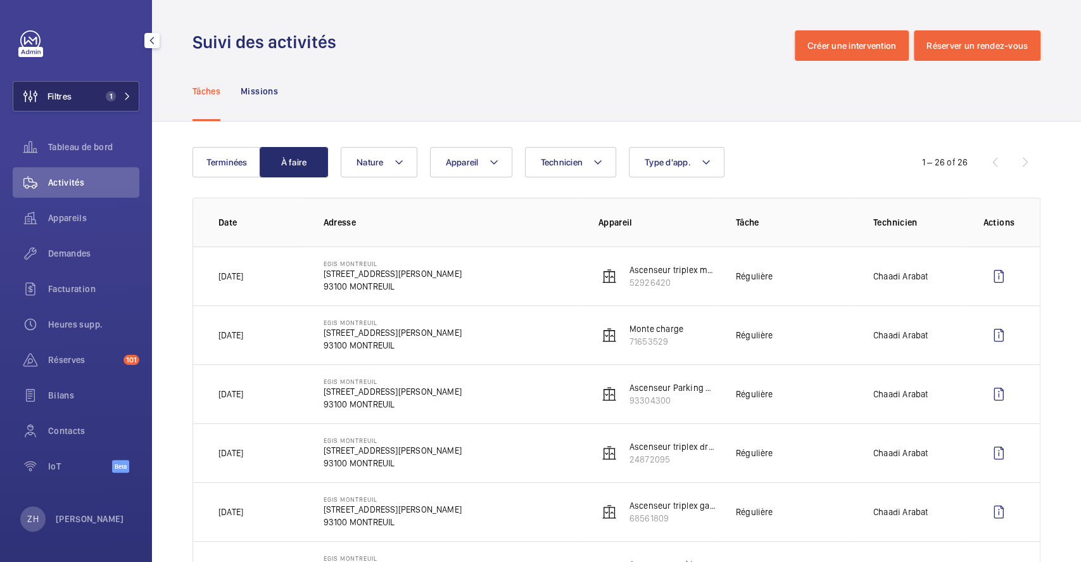
click at [71, 95] on span "Filtres" at bounding box center [59, 96] width 24 height 13
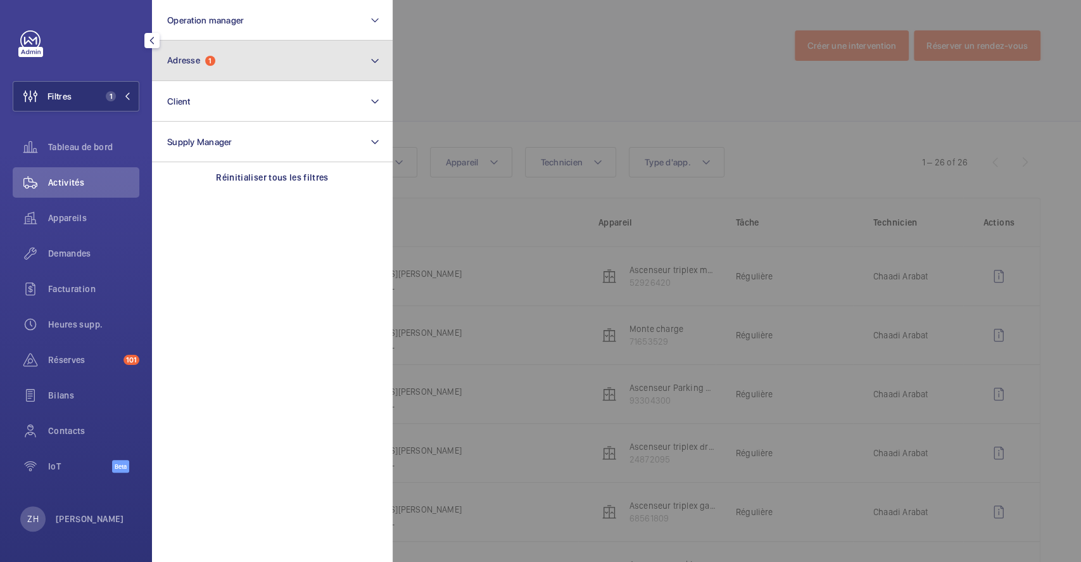
click at [251, 63] on button "Adresse 1" at bounding box center [272, 61] width 241 height 41
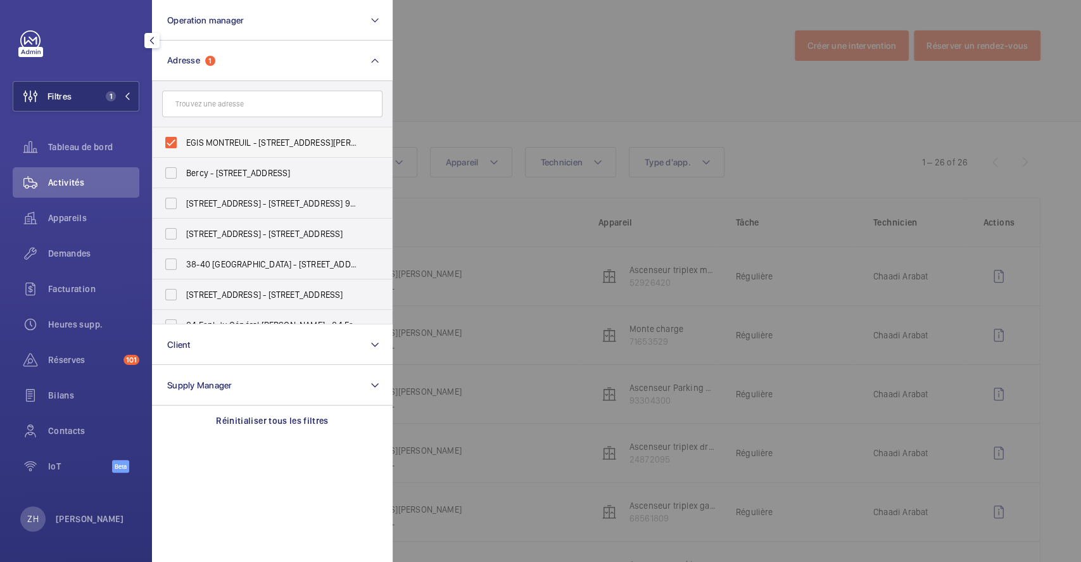
click at [170, 146] on label "EGIS MONTREUIL - [STREET_ADDRESS][PERSON_NAME]" at bounding box center [263, 142] width 220 height 30
click at [170, 146] on input "EGIS MONTREUIL - [STREET_ADDRESS][PERSON_NAME]" at bounding box center [170, 142] width 25 height 25
checkbox input "false"
click at [548, 55] on div at bounding box center [933, 281] width 1081 height 562
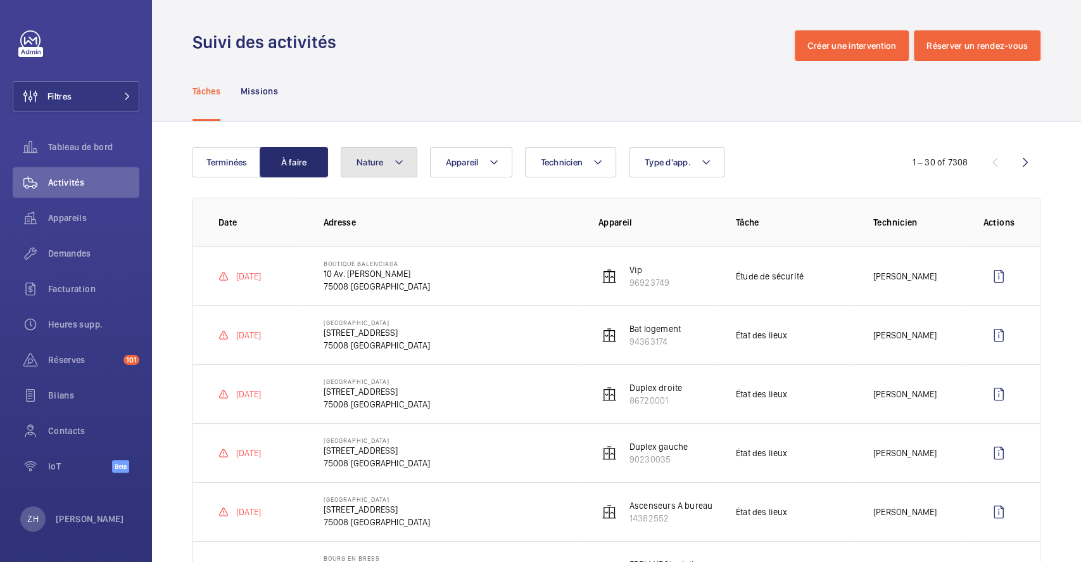
click at [403, 158] on mat-icon at bounding box center [399, 162] width 10 height 15
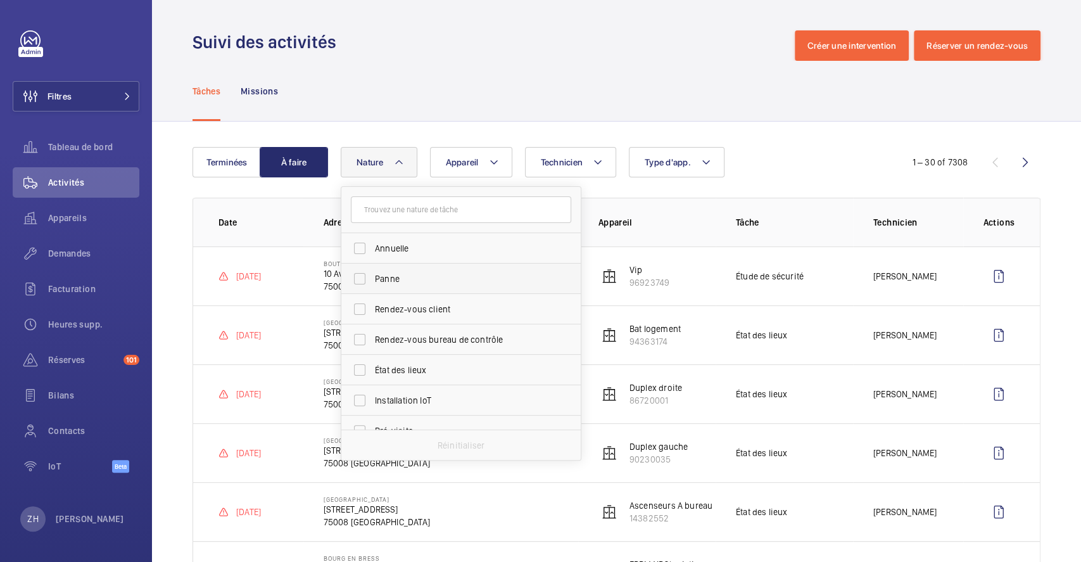
click at [361, 280] on label "Panne" at bounding box center [451, 278] width 220 height 30
click at [361, 280] on input "Panne" at bounding box center [359, 278] width 25 height 25
checkbox input "true"
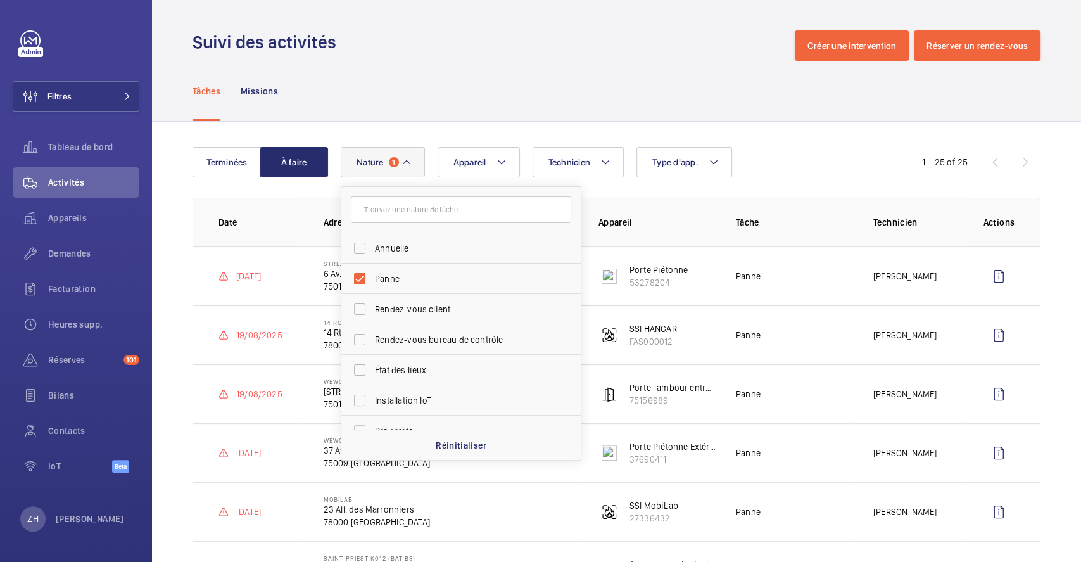
click at [491, 99] on div "Tâches Missions" at bounding box center [617, 91] width 848 height 60
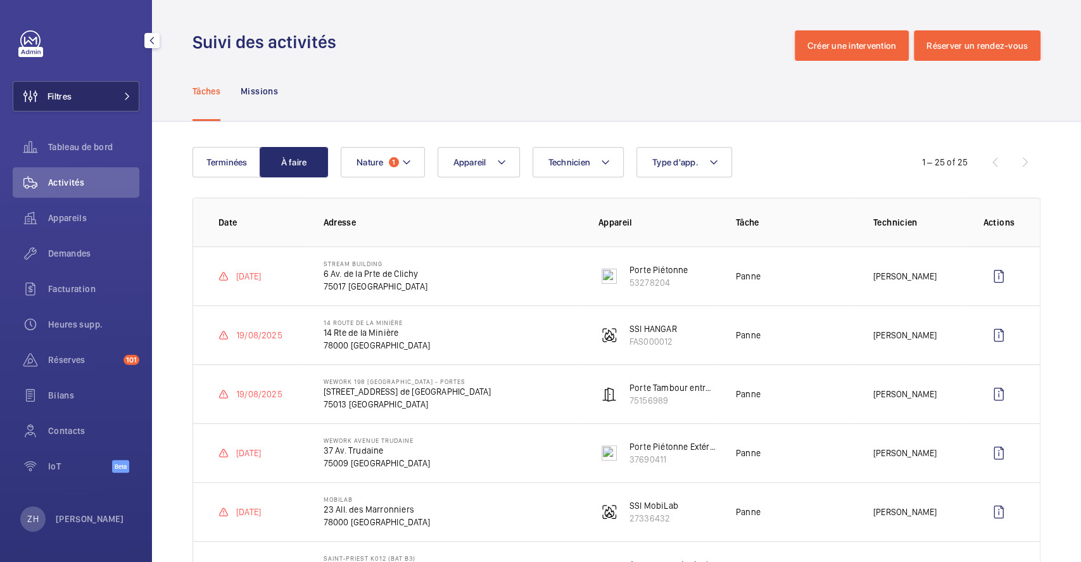
drag, startPoint x: 77, startPoint y: 96, endPoint x: 85, endPoint y: 94, distance: 8.0
click at [78, 96] on button "Filtres" at bounding box center [76, 96] width 127 height 30
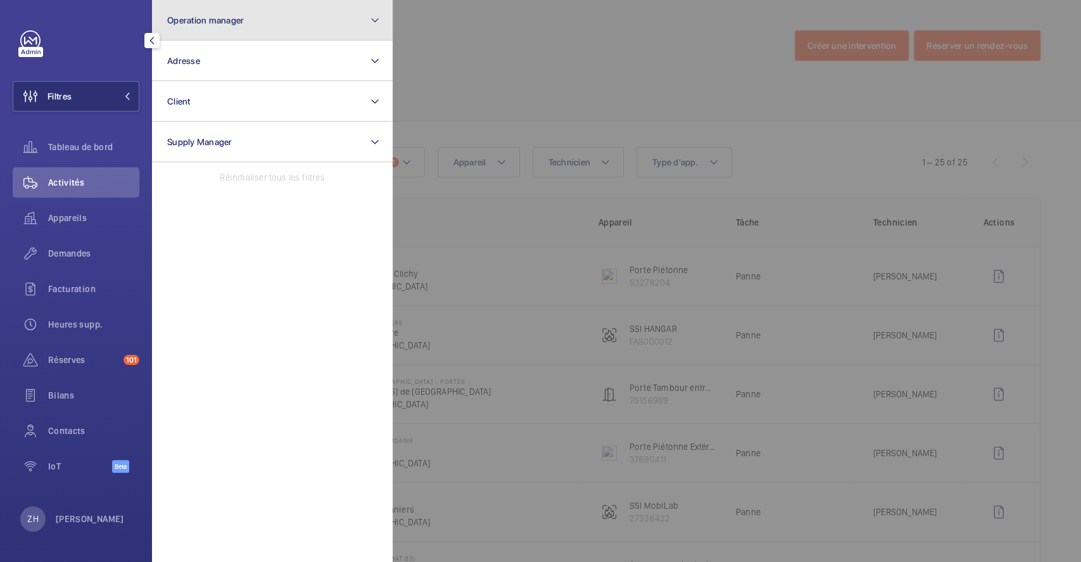
drag, startPoint x: 275, startPoint y: 27, endPoint x: 260, endPoint y: 39, distance: 18.9
click at [275, 25] on button "Operation manager" at bounding box center [272, 20] width 241 height 41
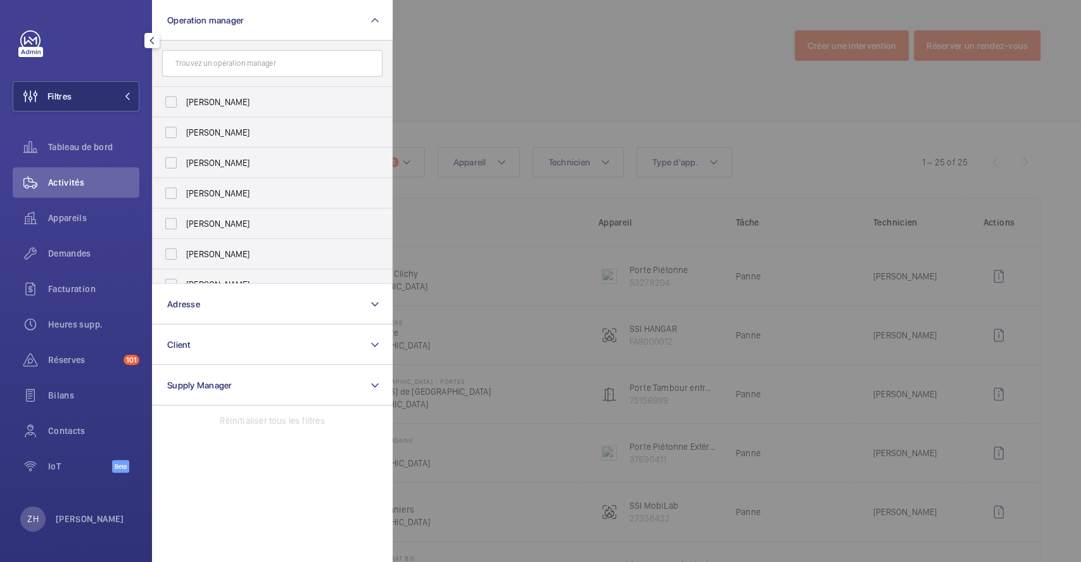
drag, startPoint x: 167, startPoint y: 137, endPoint x: 408, endPoint y: 70, distance: 250.6
click at [168, 137] on label "[PERSON_NAME]" at bounding box center [263, 132] width 220 height 30
click at [168, 137] on input "[PERSON_NAME]" at bounding box center [170, 132] width 25 height 25
checkbox input "true"
click at [495, 54] on div at bounding box center [933, 281] width 1081 height 562
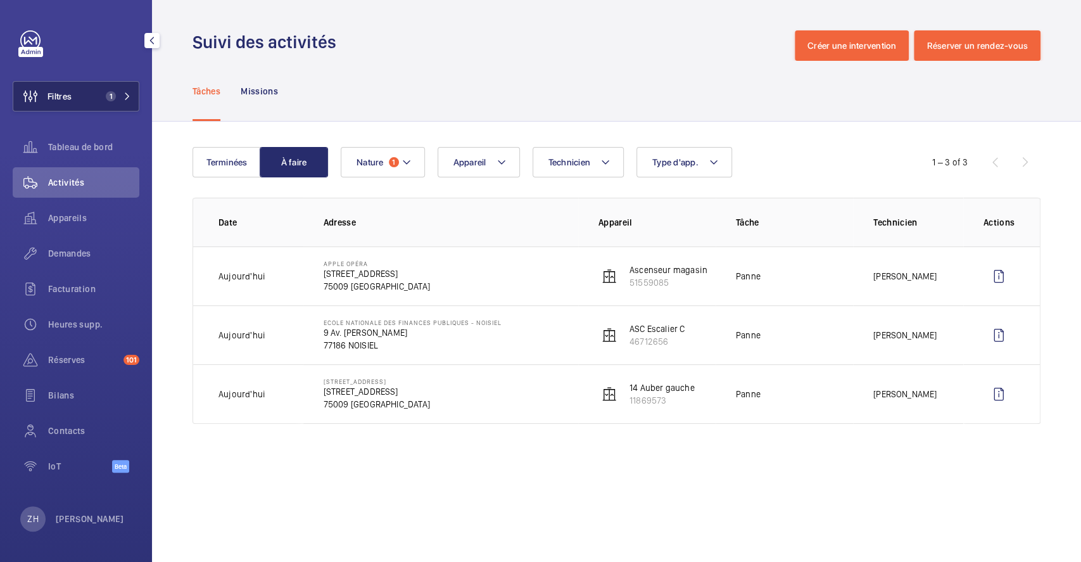
drag, startPoint x: 62, startPoint y: 101, endPoint x: 76, endPoint y: 105, distance: 14.4
click at [63, 101] on span "Filtres" at bounding box center [59, 96] width 24 height 13
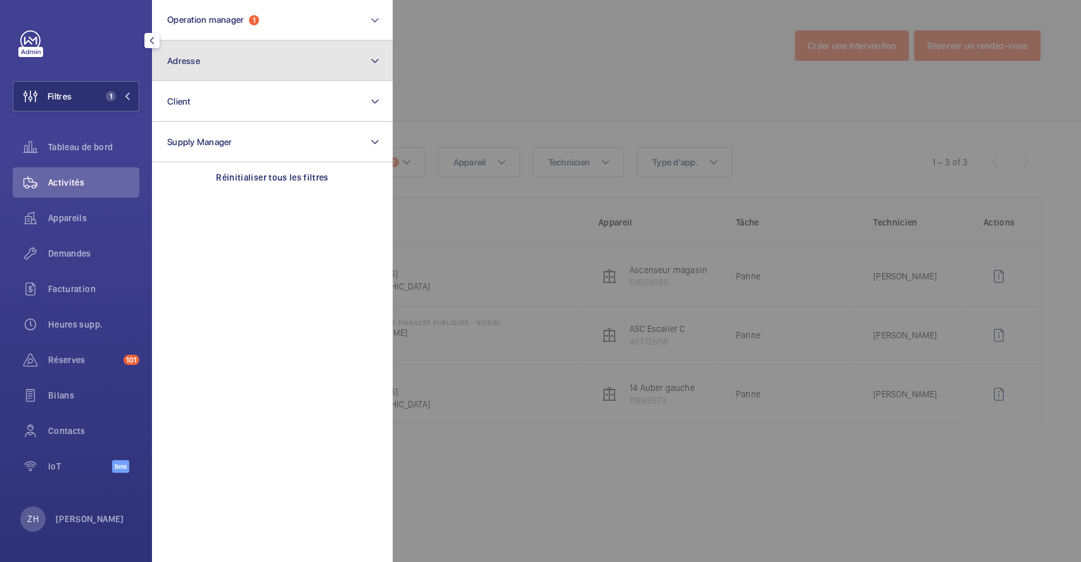
click at [223, 55] on button "Adresse" at bounding box center [272, 61] width 241 height 41
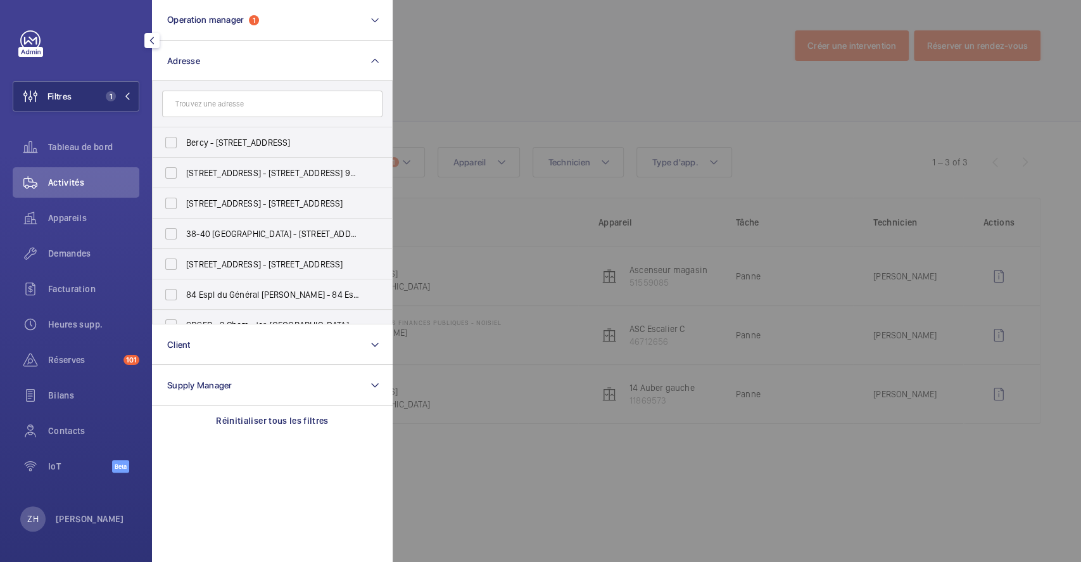
click at [219, 104] on input "text" at bounding box center [272, 104] width 220 height 27
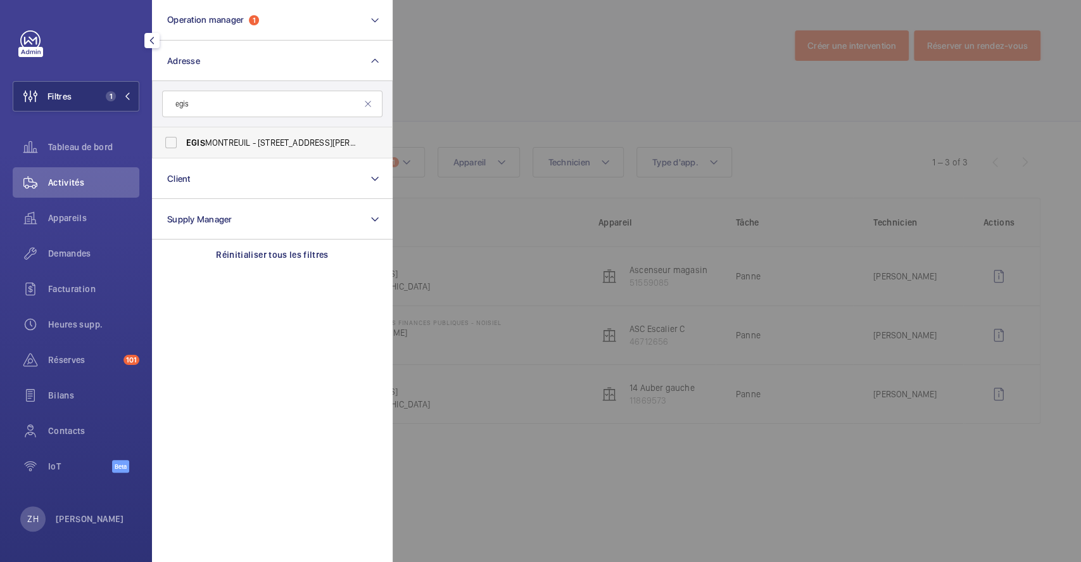
type input "egis"
click at [175, 143] on label "EGIS MONTREUIL - [STREET_ADDRESS][PERSON_NAME]" at bounding box center [263, 142] width 220 height 30
click at [175, 143] on input "EGIS MONTREUIL - [STREET_ADDRESS][PERSON_NAME]" at bounding box center [170, 142] width 25 height 25
checkbox input "true"
click at [642, 70] on div at bounding box center [933, 281] width 1081 height 562
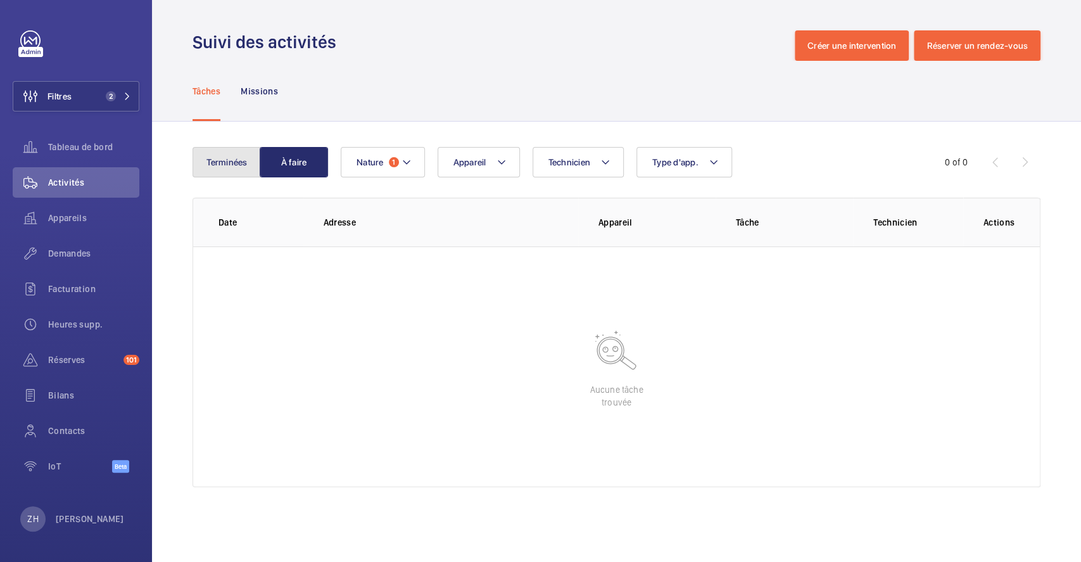
click at [213, 161] on button "Terminées" at bounding box center [227, 162] width 68 height 30
